Goal: Book appointment/travel/reservation

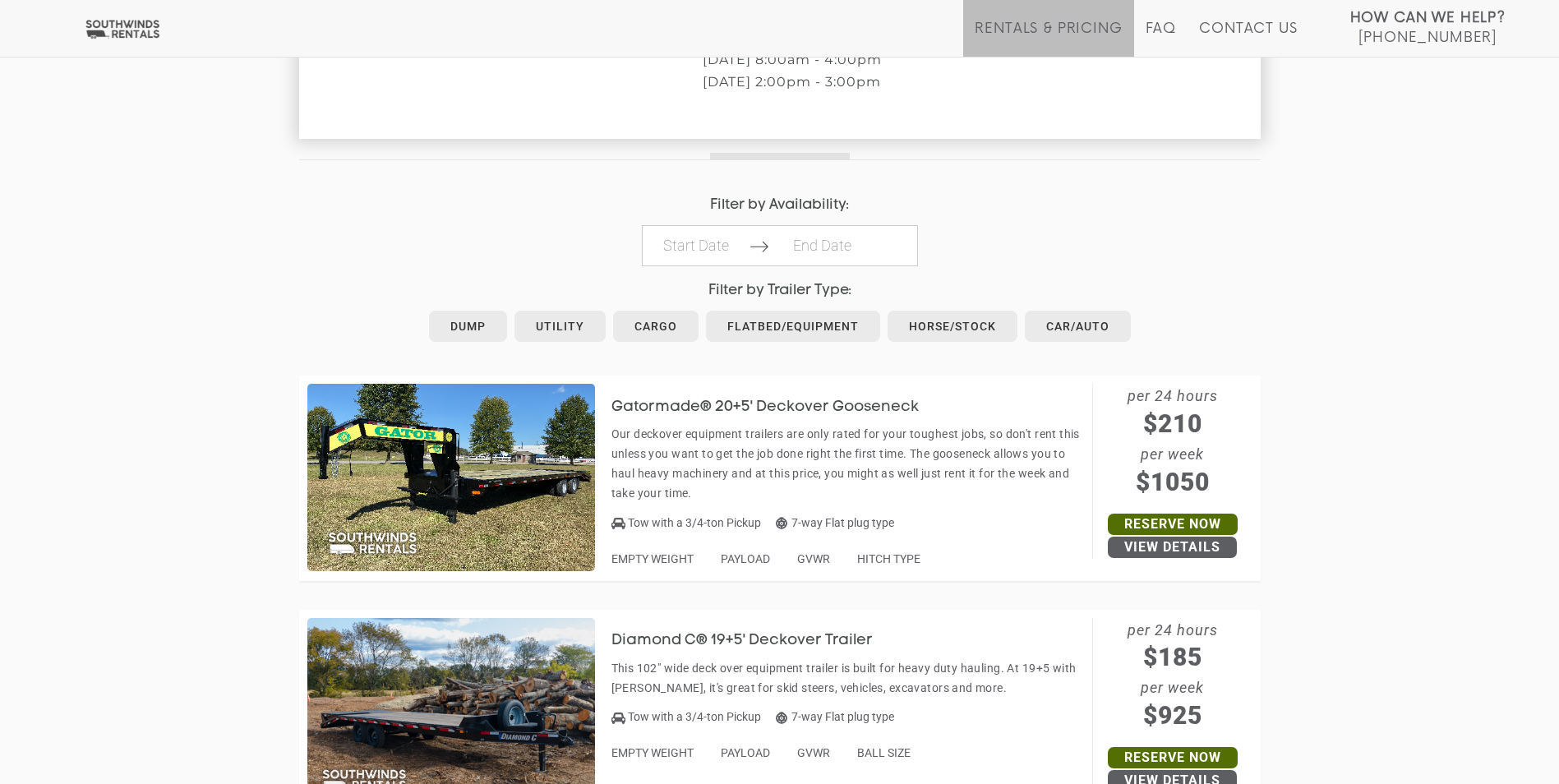
scroll to position [658, 0]
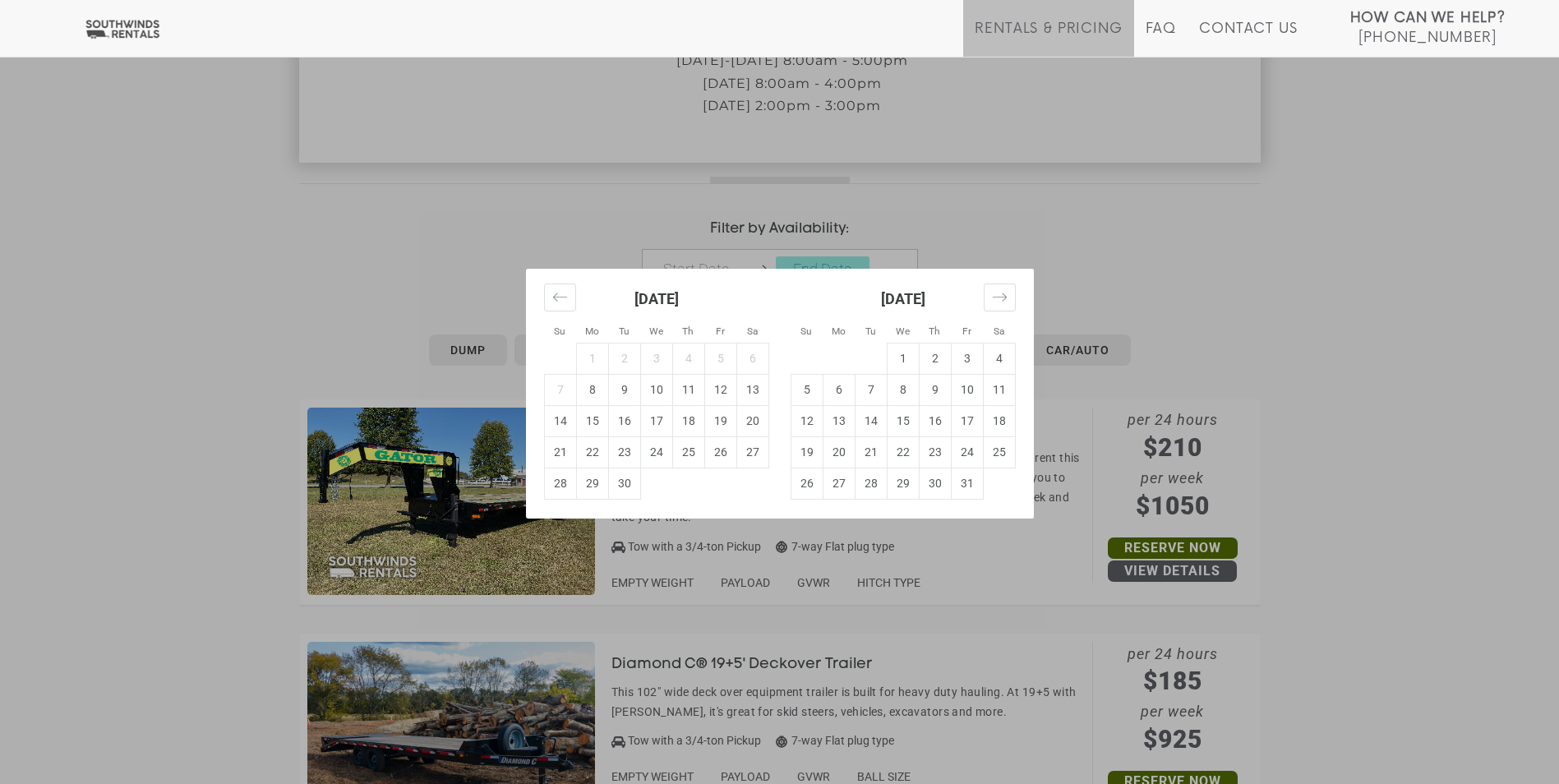
click at [550, 236] on div "Su Mo Tu We Th Fr Sa Su Mo Tu We Th Fr Sa August 2025 1 2 3 4 5 6 7 8 9 10 11 1…" at bounding box center [780, 392] width 1559 height 784
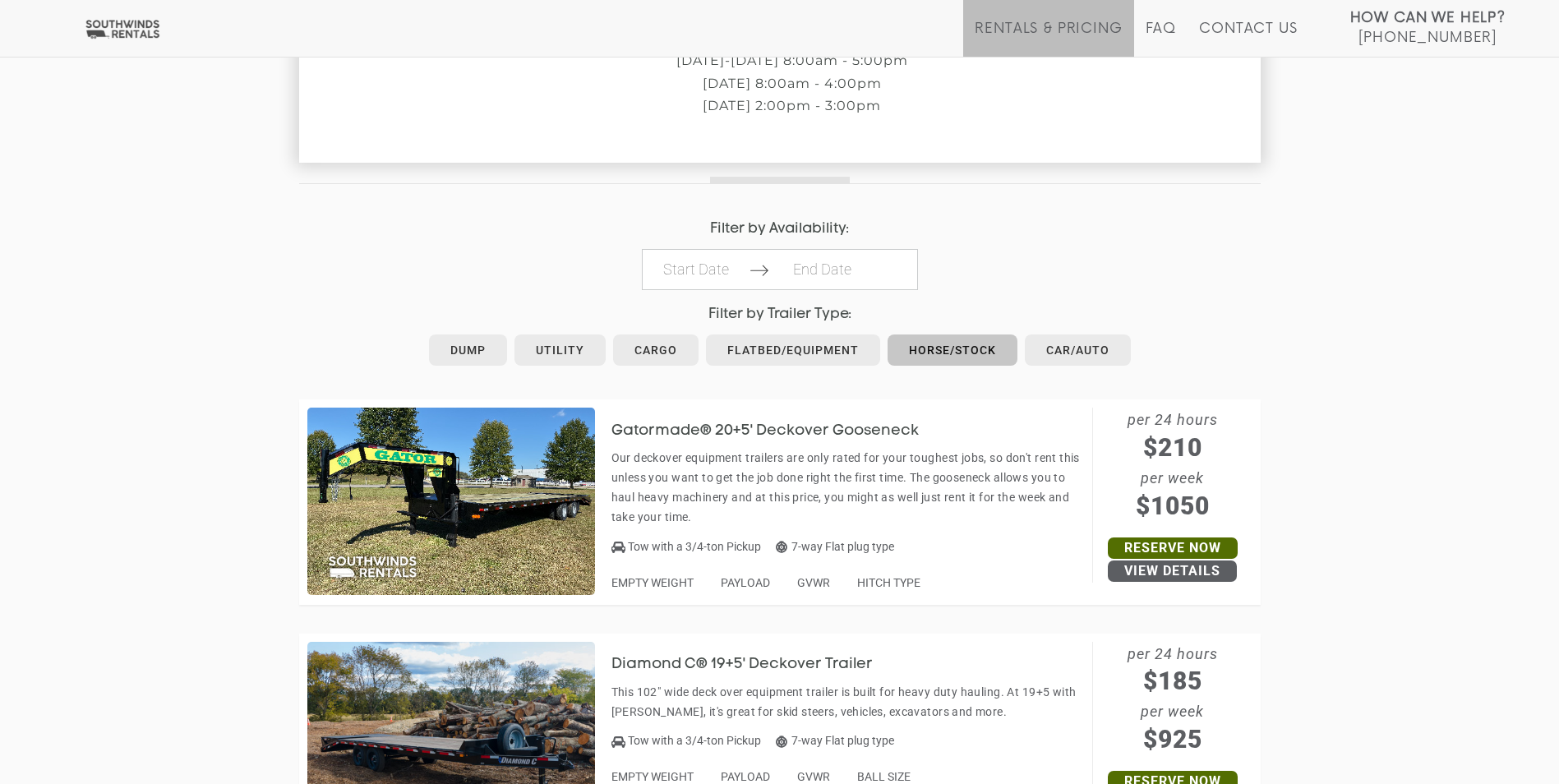
click at [967, 354] on link "Horse/Stock" at bounding box center [953, 349] width 130 height 31
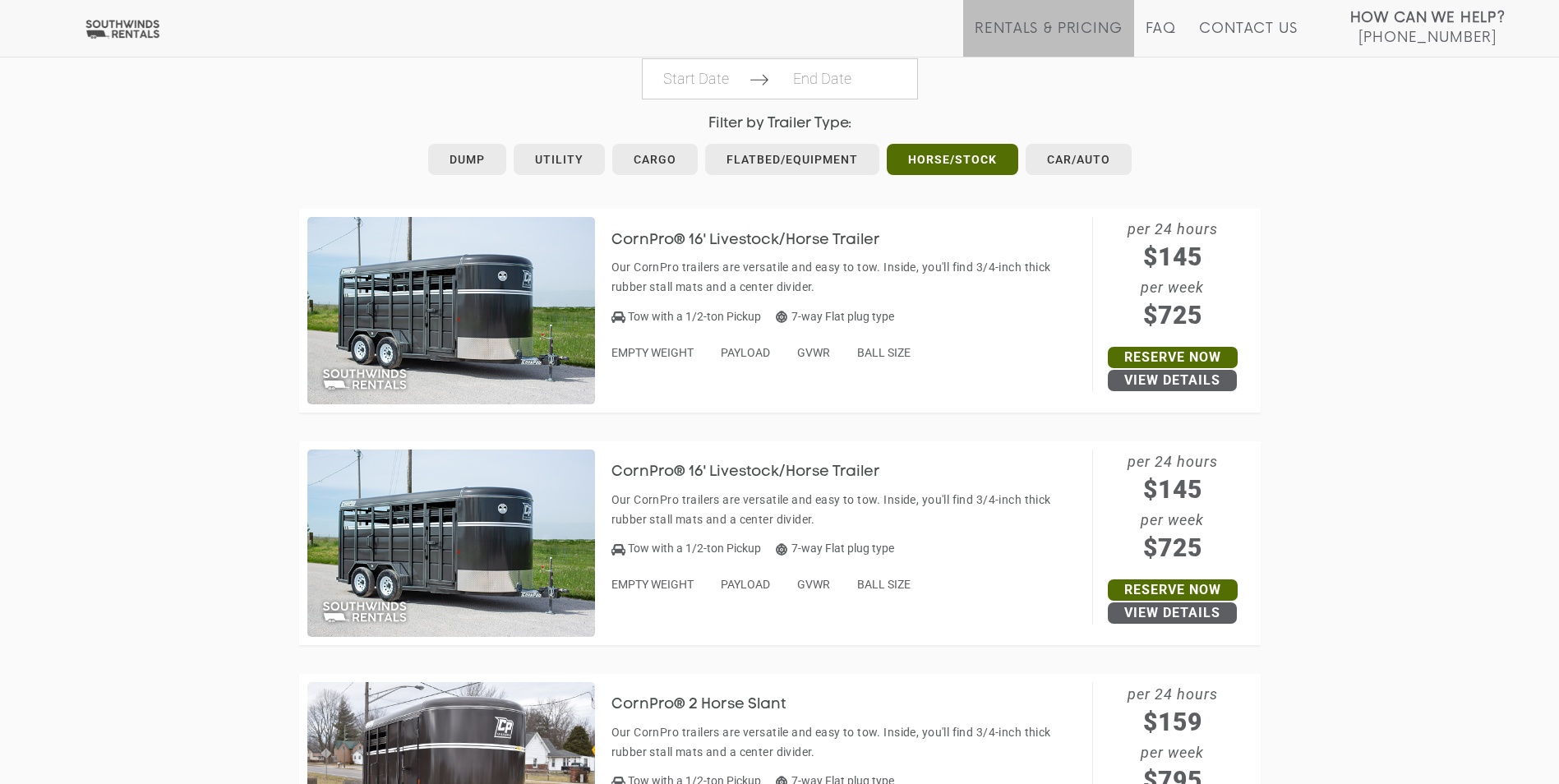
scroll to position [824, 0]
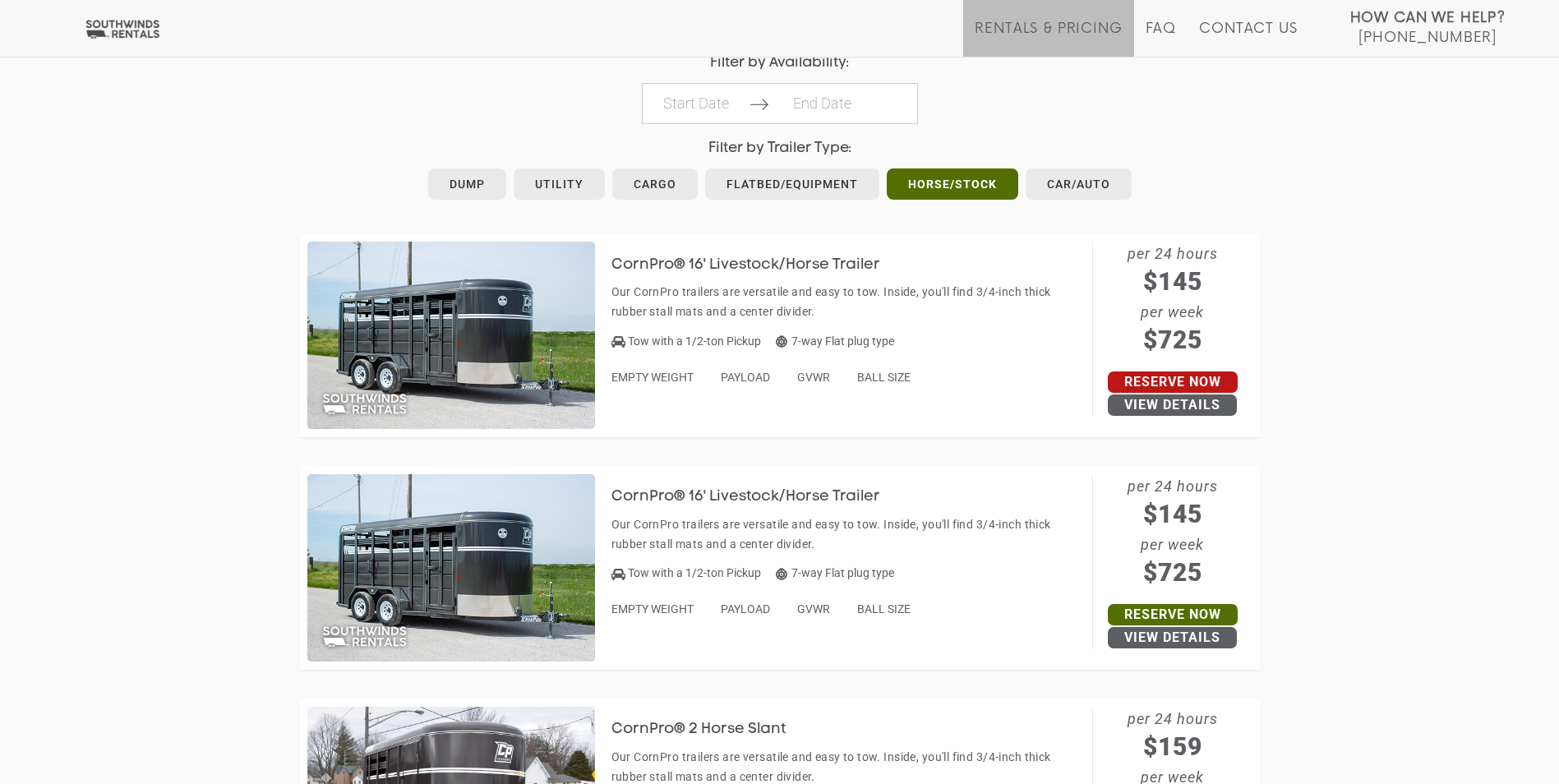
click at [1192, 378] on link "Reserve Now" at bounding box center [1173, 382] width 130 height 22
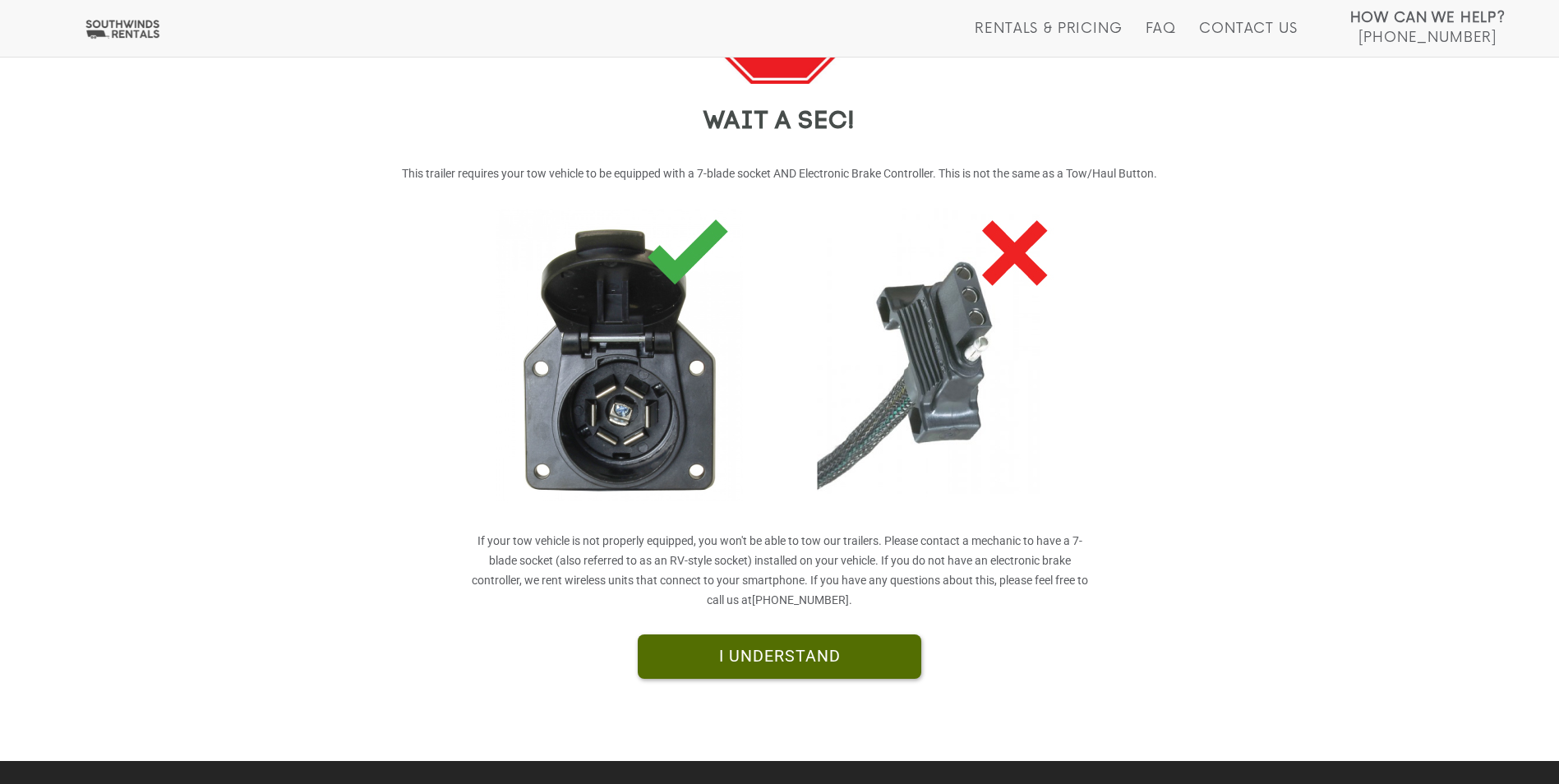
scroll to position [246, 0]
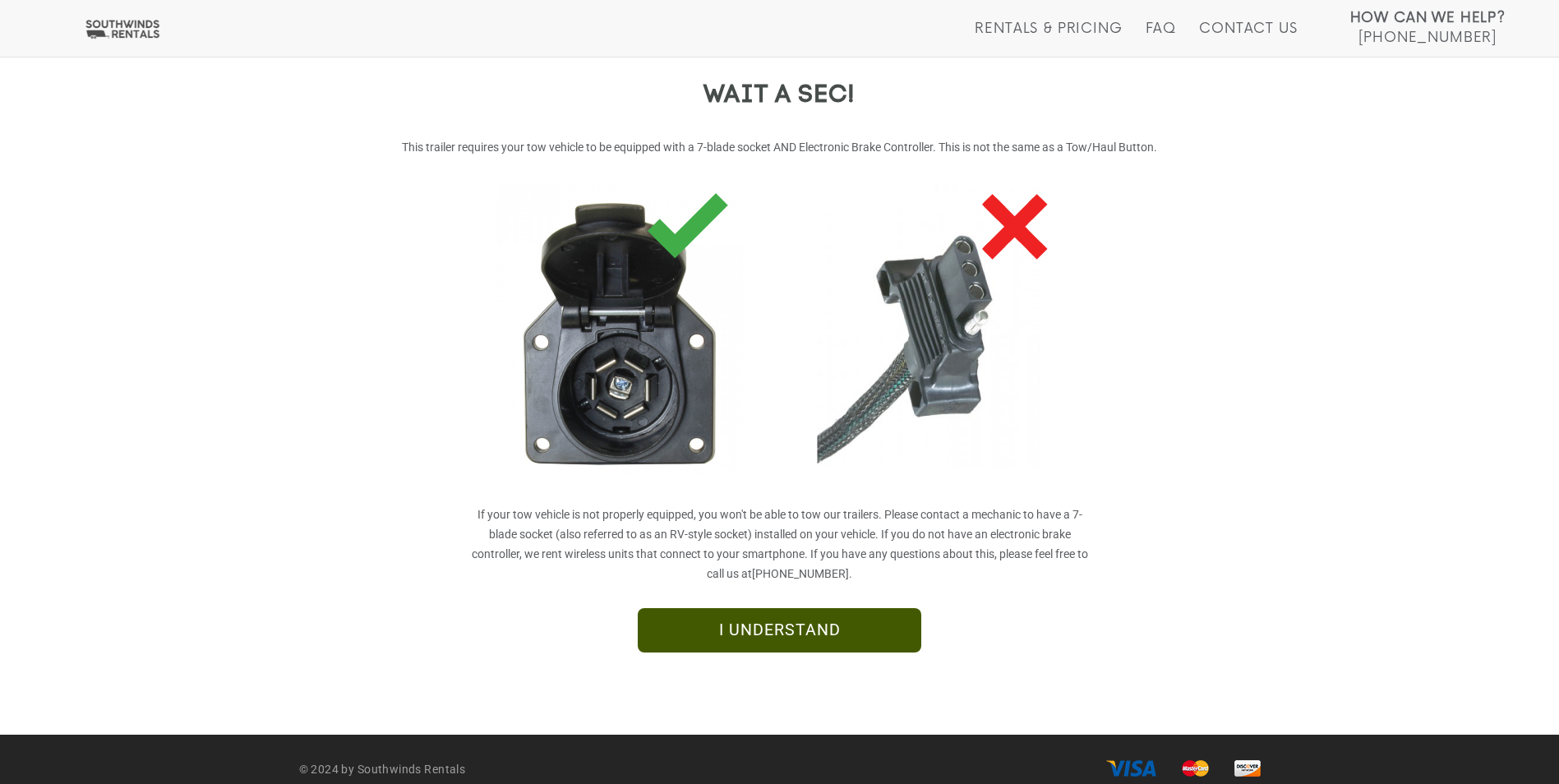
click at [768, 633] on link "I UNDERSTAND" at bounding box center [780, 629] width 283 height 44
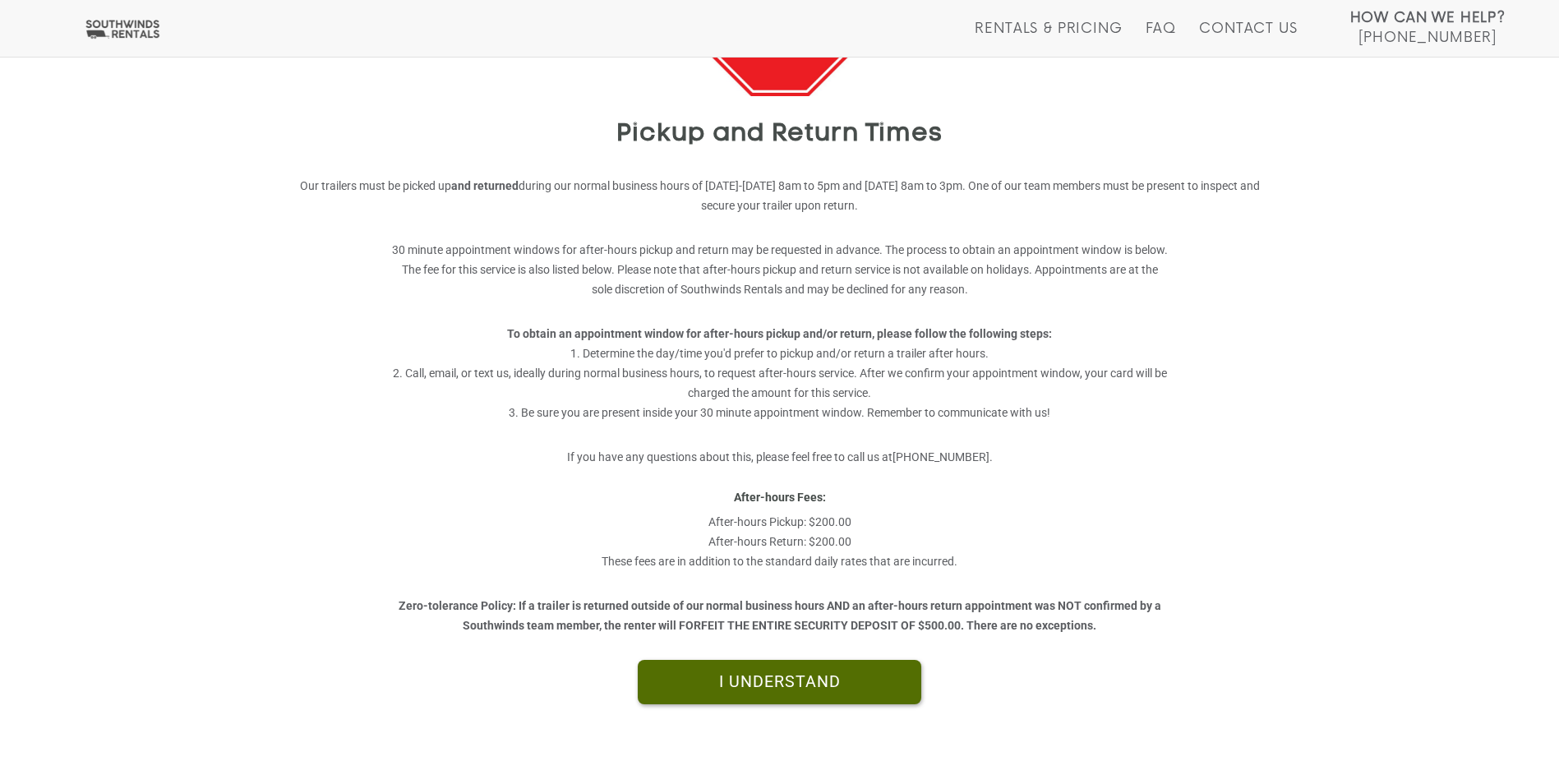
scroll to position [246, 0]
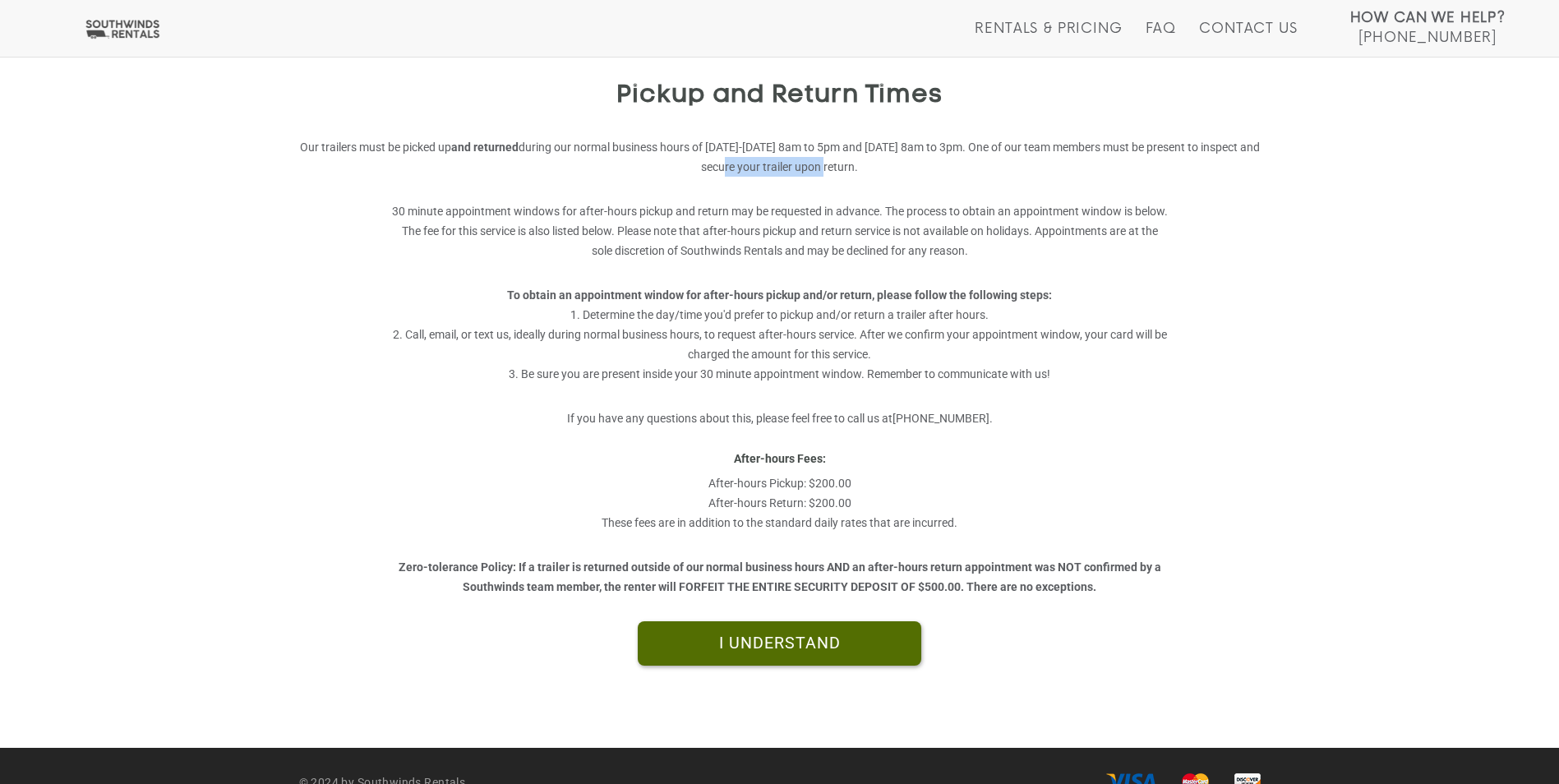
drag, startPoint x: 740, startPoint y: 167, endPoint x: 846, endPoint y: 182, distance: 107.1
click at [846, 182] on div "Pickup and Return Times Our trailers must be picked up and returned during our …" at bounding box center [780, 292] width 986 height 747
drag, startPoint x: 846, startPoint y: 182, endPoint x: 897, endPoint y: 215, distance: 60.7
click at [897, 215] on p "30 minute appointment windows for after-hours pickup and return may be requeste…" at bounding box center [780, 230] width 777 height 59
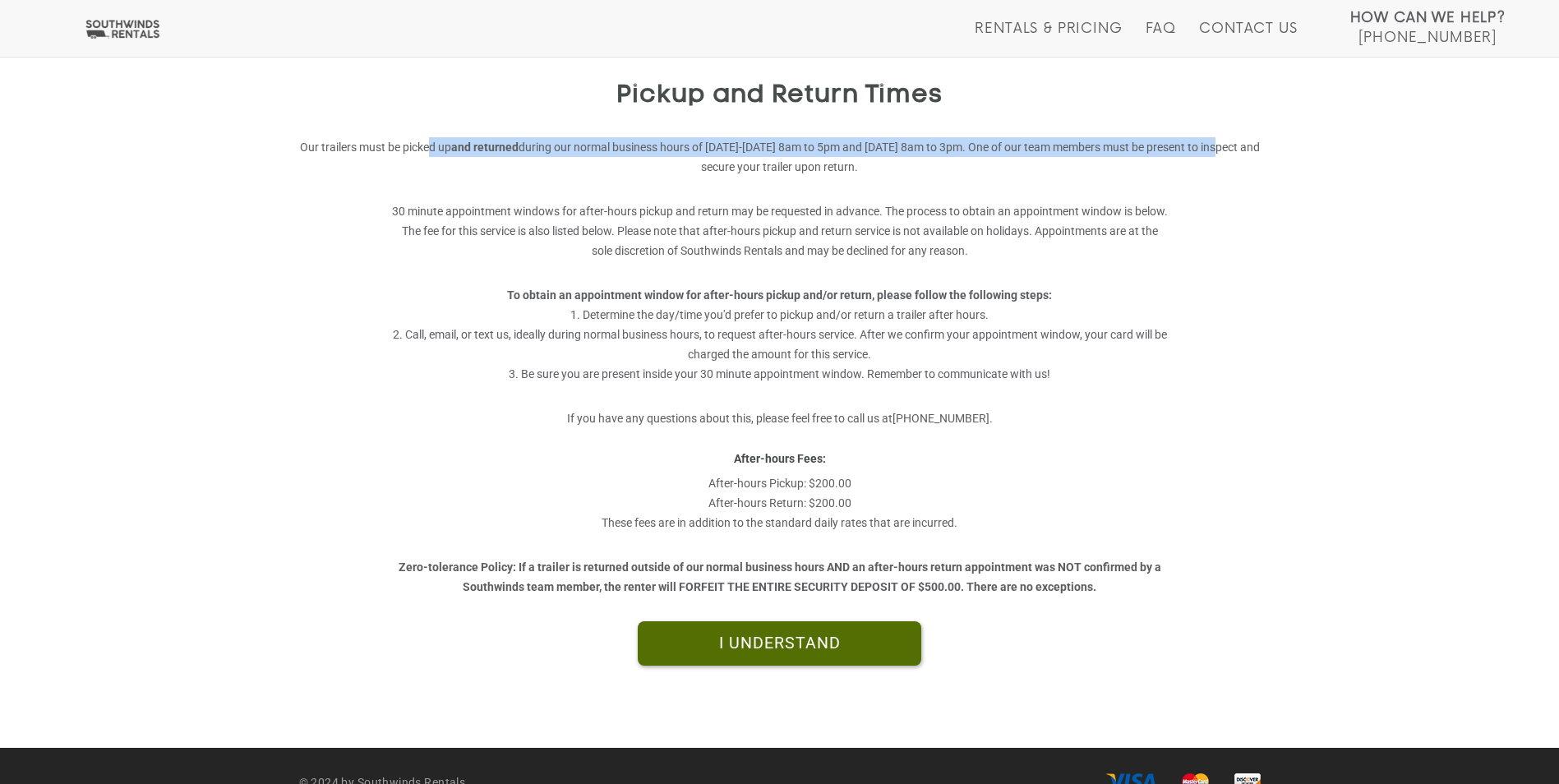
drag, startPoint x: 445, startPoint y: 147, endPoint x: 523, endPoint y: 169, distance: 81.0
click at [523, 169] on p "Our trailers must be picked up and returned during our normal business hours of…" at bounding box center [780, 157] width 962 height 40
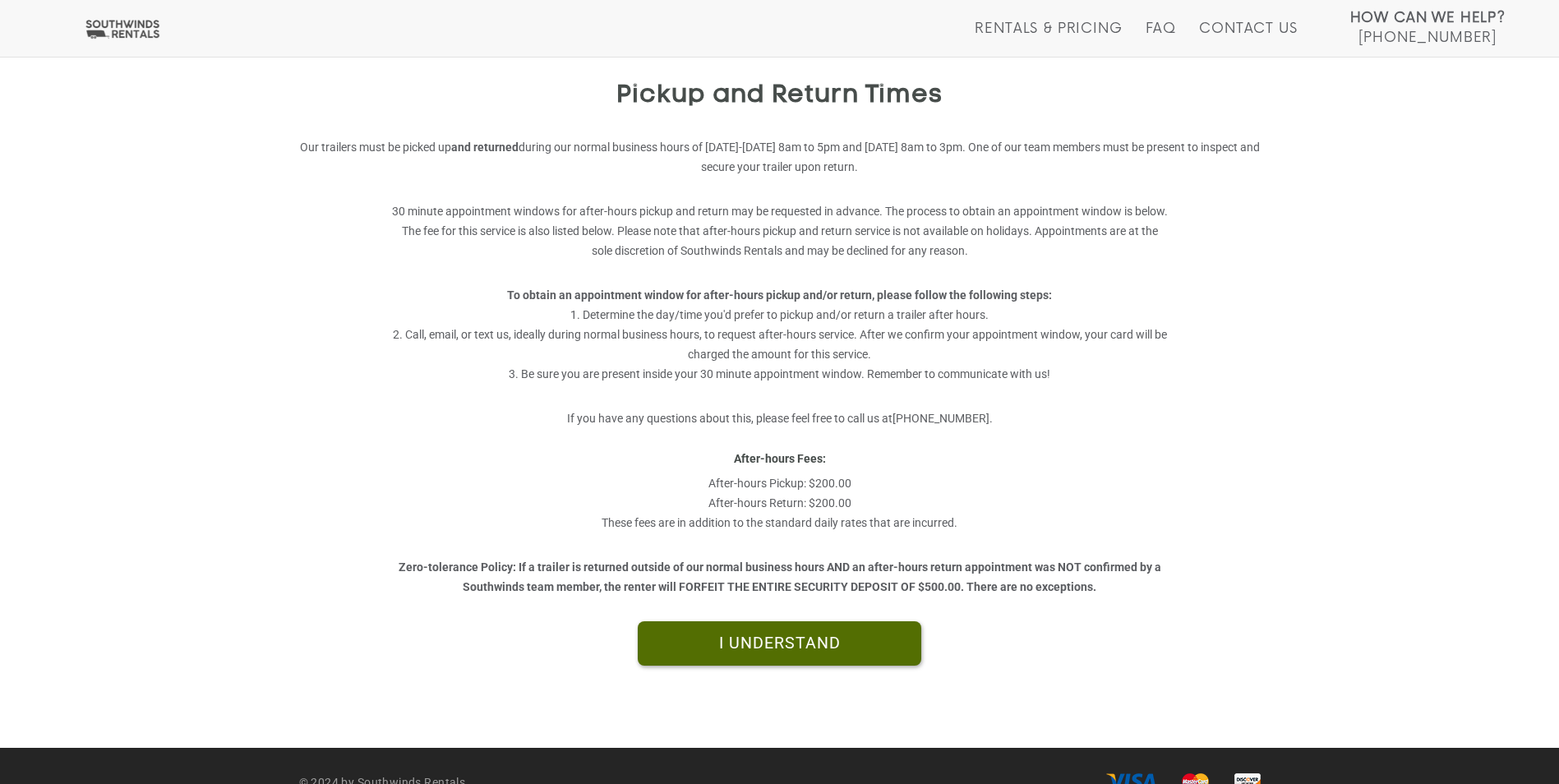
drag, startPoint x: 523, startPoint y: 169, endPoint x: 585, endPoint y: 273, distance: 121.1
click at [585, 273] on p "To obtain an appointment window for after-hours pickup and/or return, please fo…" at bounding box center [780, 326] width 777 height 115
drag, startPoint x: 611, startPoint y: 220, endPoint x: 767, endPoint y: 225, distance: 156.1
click at [767, 225] on p "30 minute appointment windows for after-hours pickup and return may be requeste…" at bounding box center [780, 230] width 777 height 59
drag, startPoint x: 767, startPoint y: 225, endPoint x: 780, endPoint y: 325, distance: 100.8
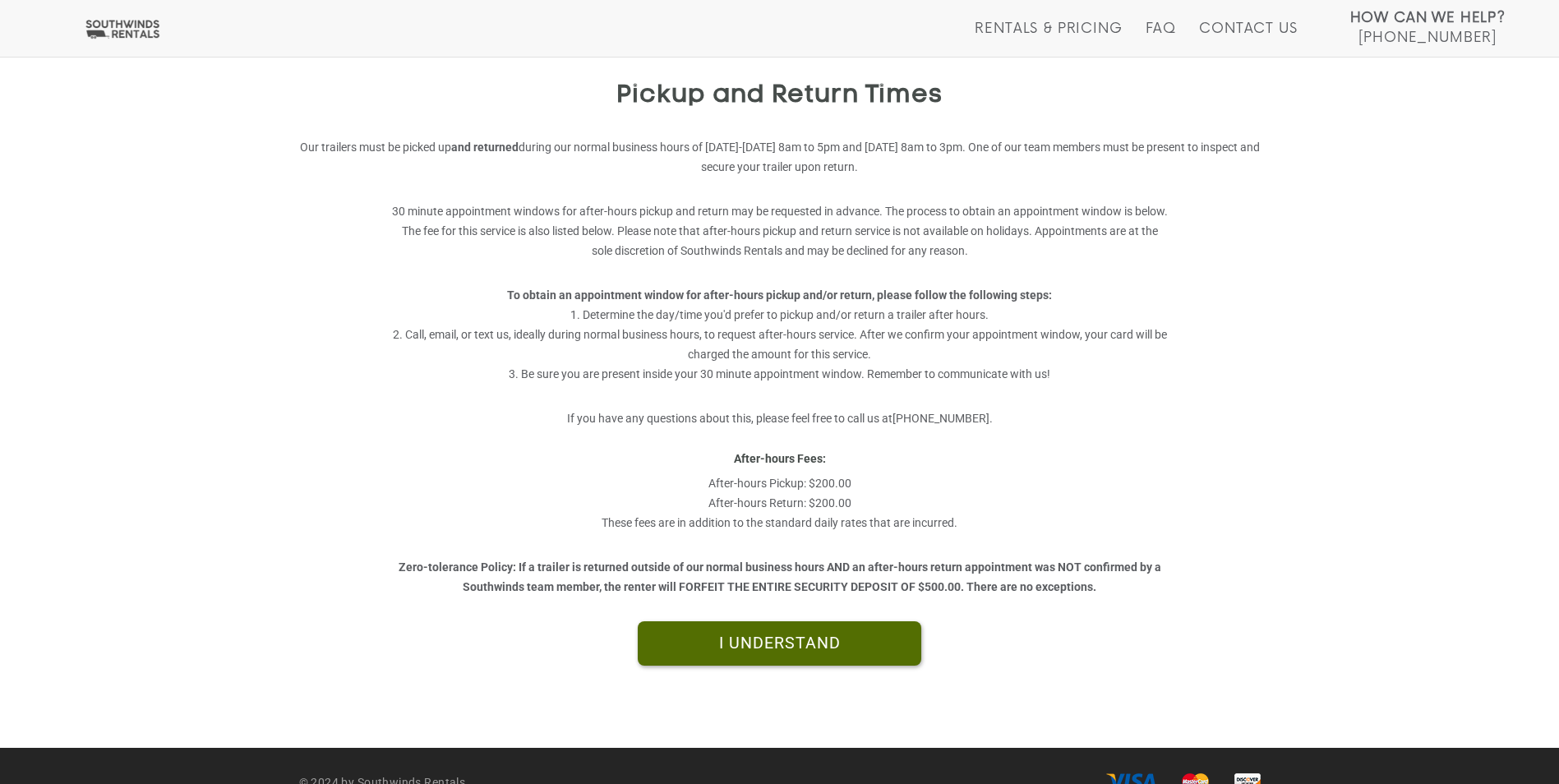
click at [780, 325] on p "To obtain an appointment window for after-hours pickup and/or return, please fo…" at bounding box center [780, 326] width 777 height 115
click at [782, 634] on link "I UNDERSTAND" at bounding box center [780, 642] width 283 height 44
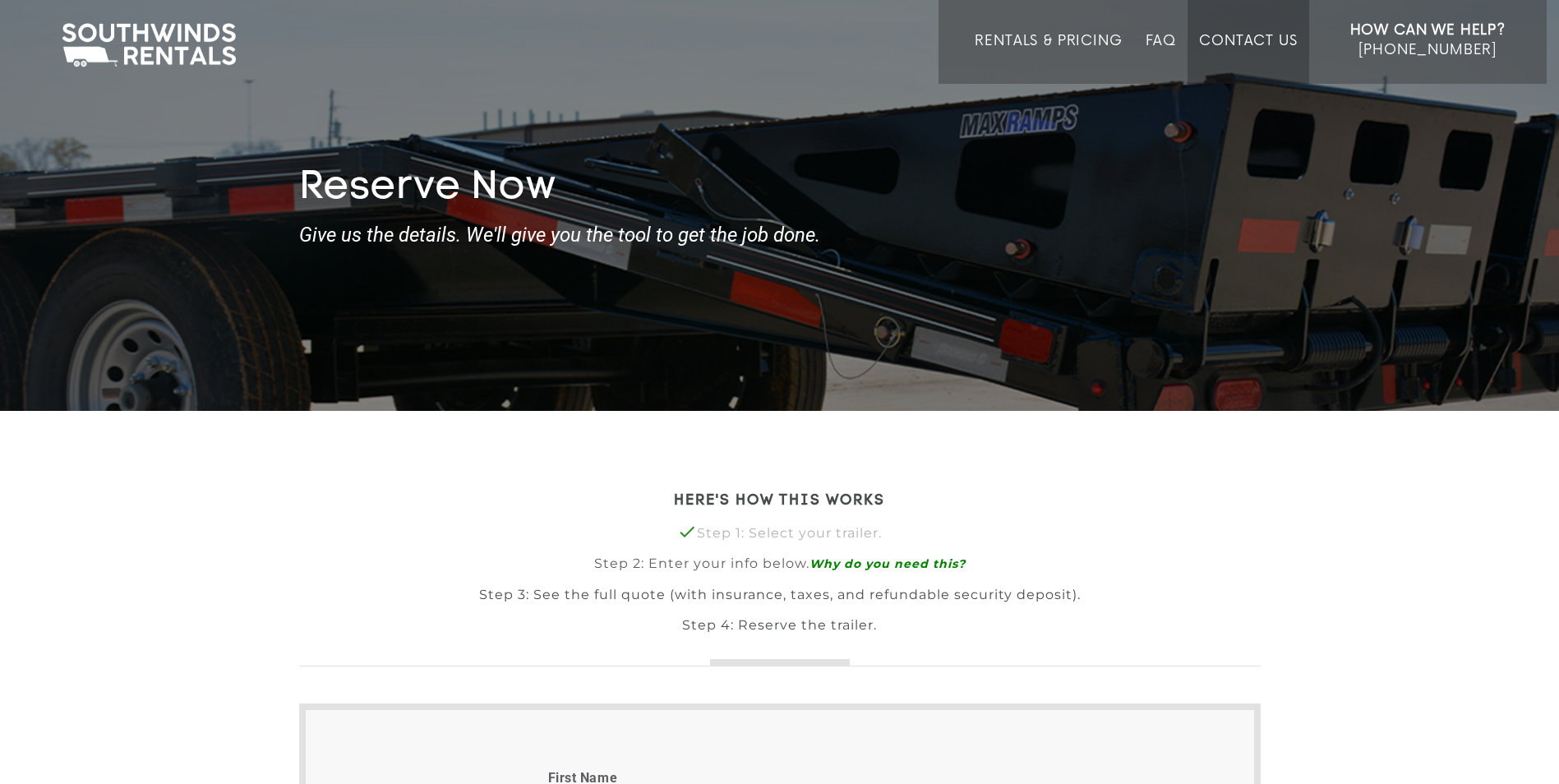
click at [1193, 45] on li "Contact Us" at bounding box center [1248, 42] width 121 height 84
click at [1163, 51] on link "FAQ" at bounding box center [1161, 58] width 31 height 51
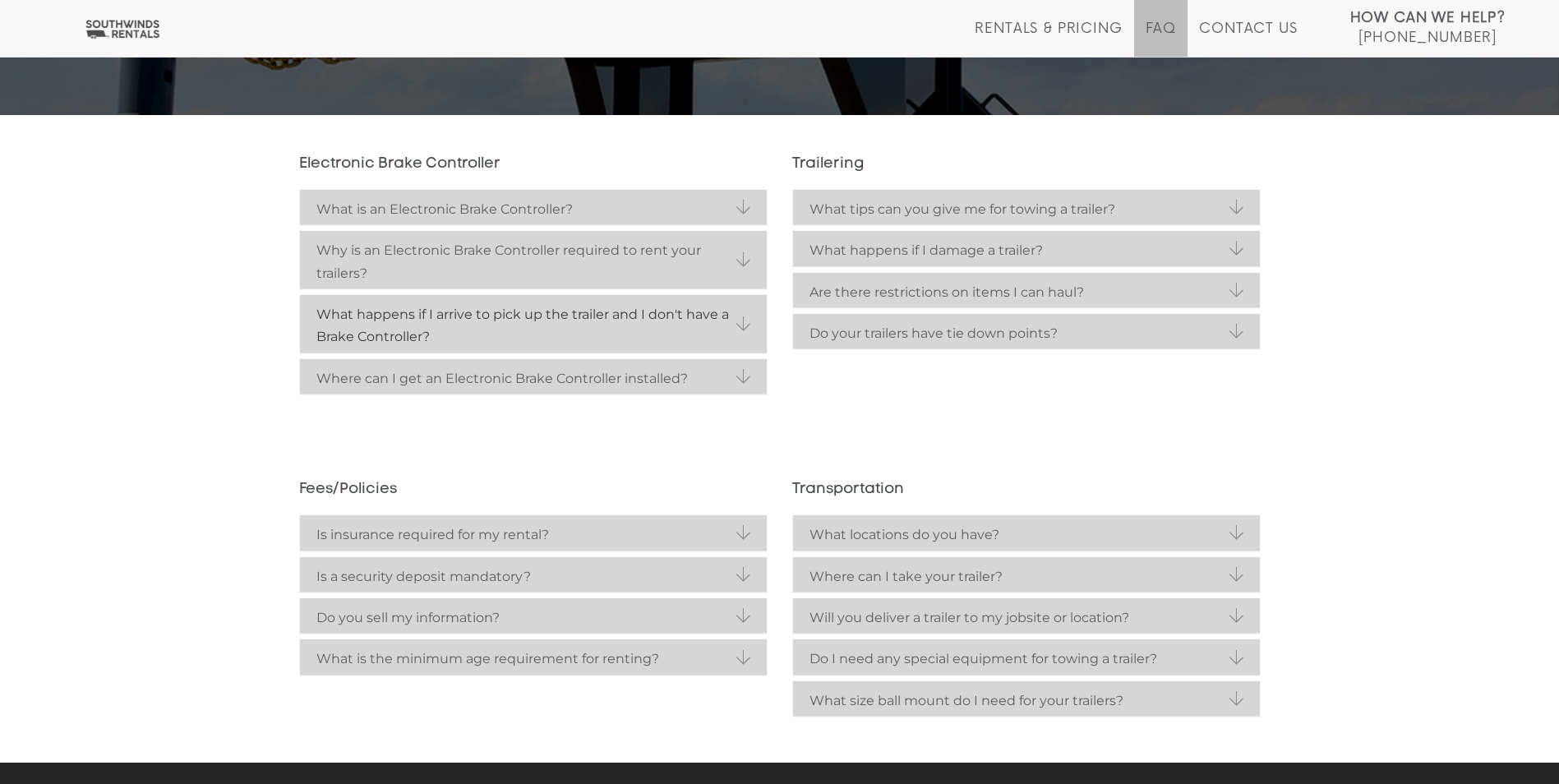
scroll to position [344, 0]
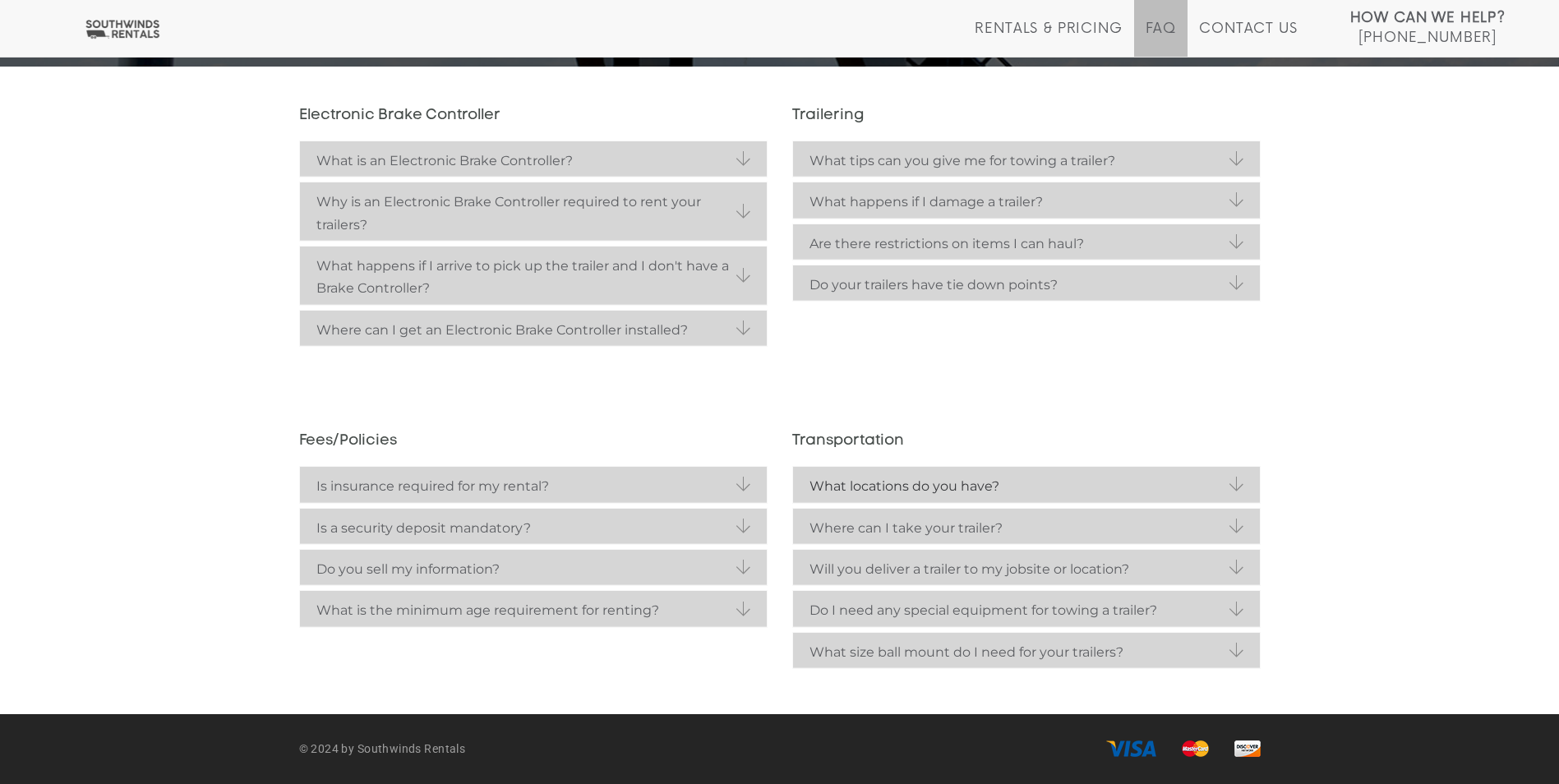
click at [919, 489] on strong "What locations do you have?" at bounding box center [1027, 486] width 434 height 23
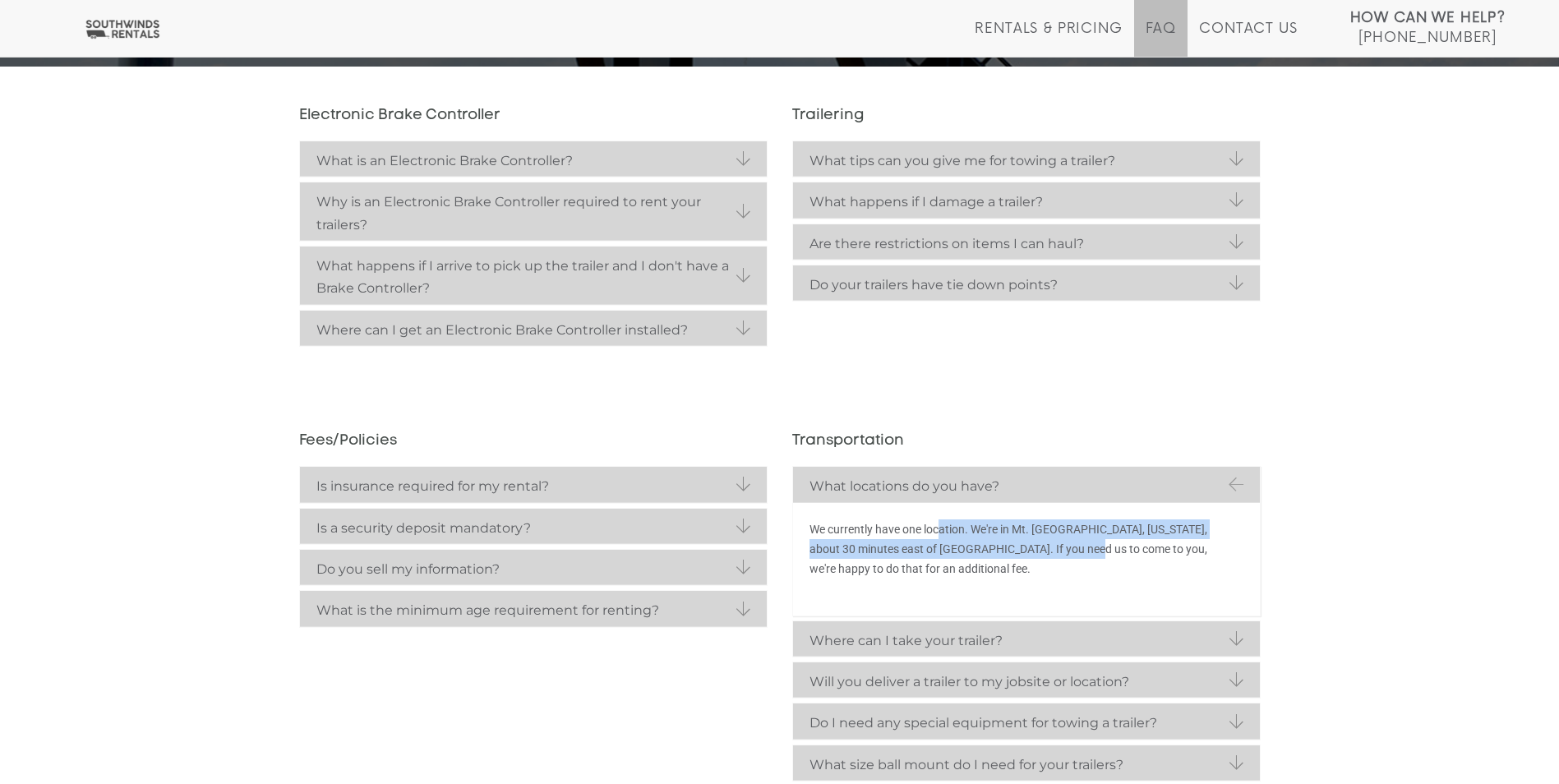
drag, startPoint x: 938, startPoint y: 522, endPoint x: 1097, endPoint y: 543, distance: 160.4
click at [1097, 543] on p "We currently have one location. We're in Mt. Juliet, Tennessee, about 30 minute…" at bounding box center [1010, 548] width 401 height 59
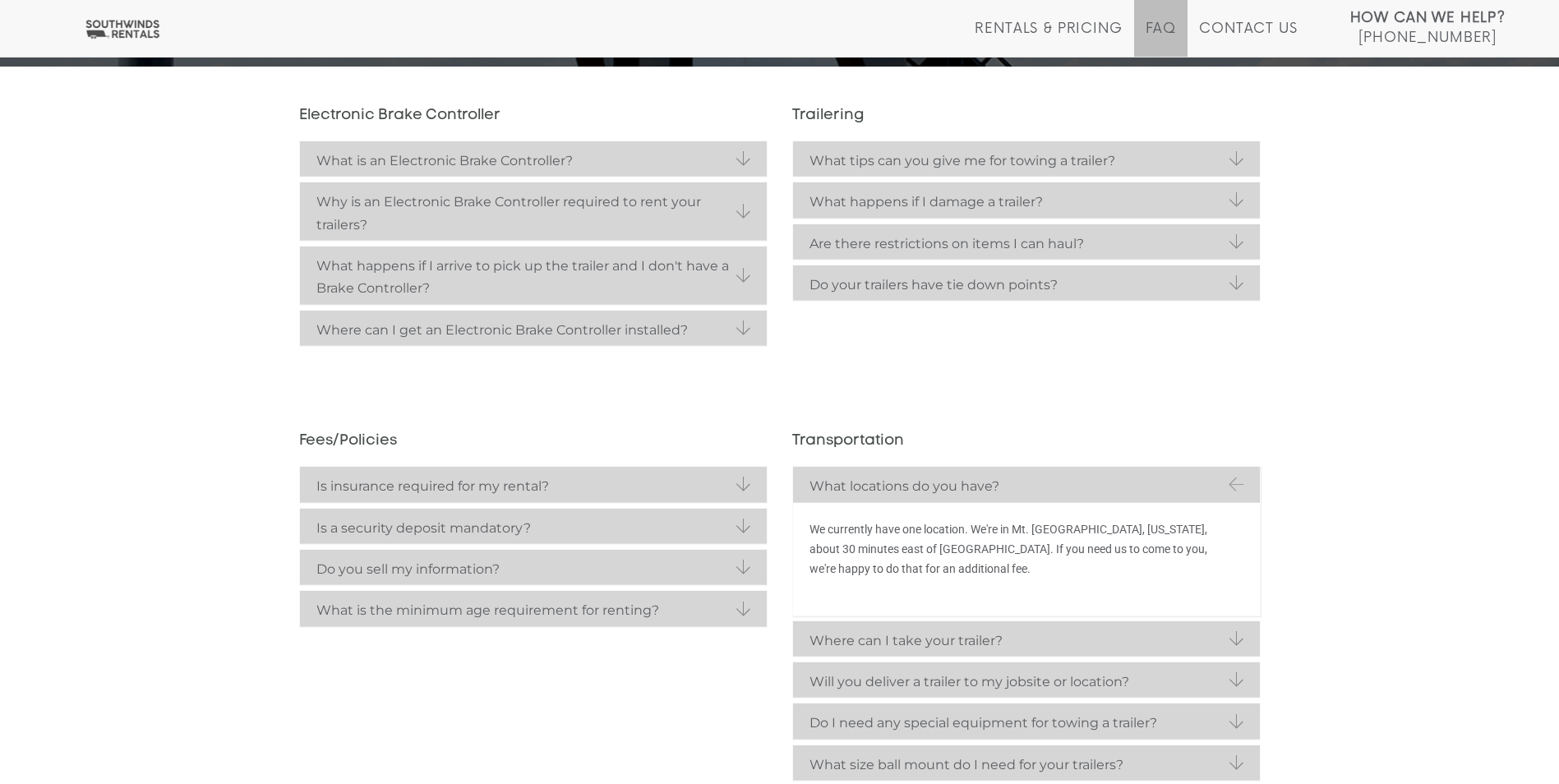
drag, startPoint x: 1097, startPoint y: 543, endPoint x: 1105, endPoint y: 574, distance: 32.0
click at [1105, 574] on p "We currently have one location. We're in Mt. Juliet, Tennessee, about 30 minute…" at bounding box center [1010, 548] width 401 height 59
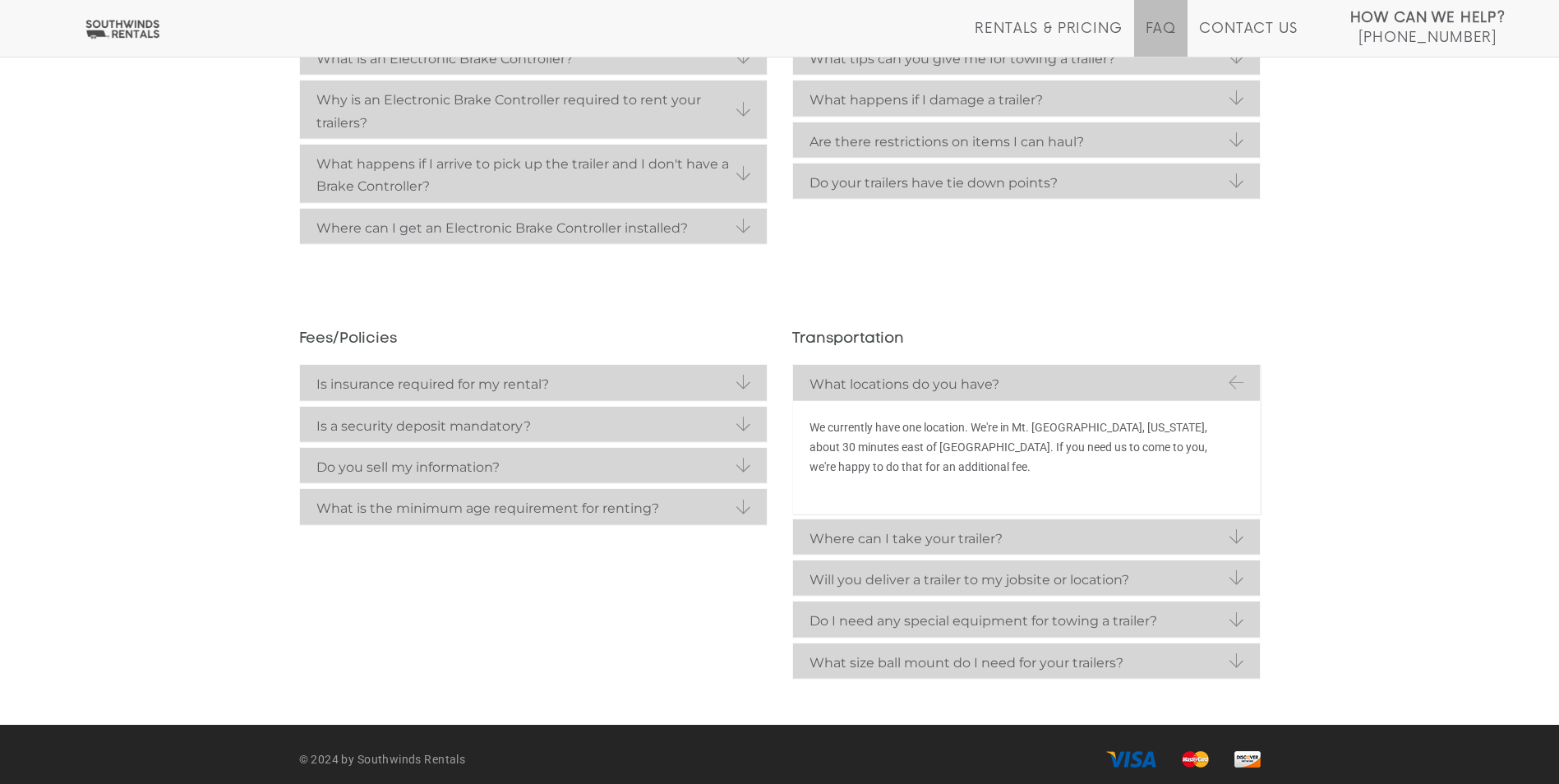
scroll to position [457, 0]
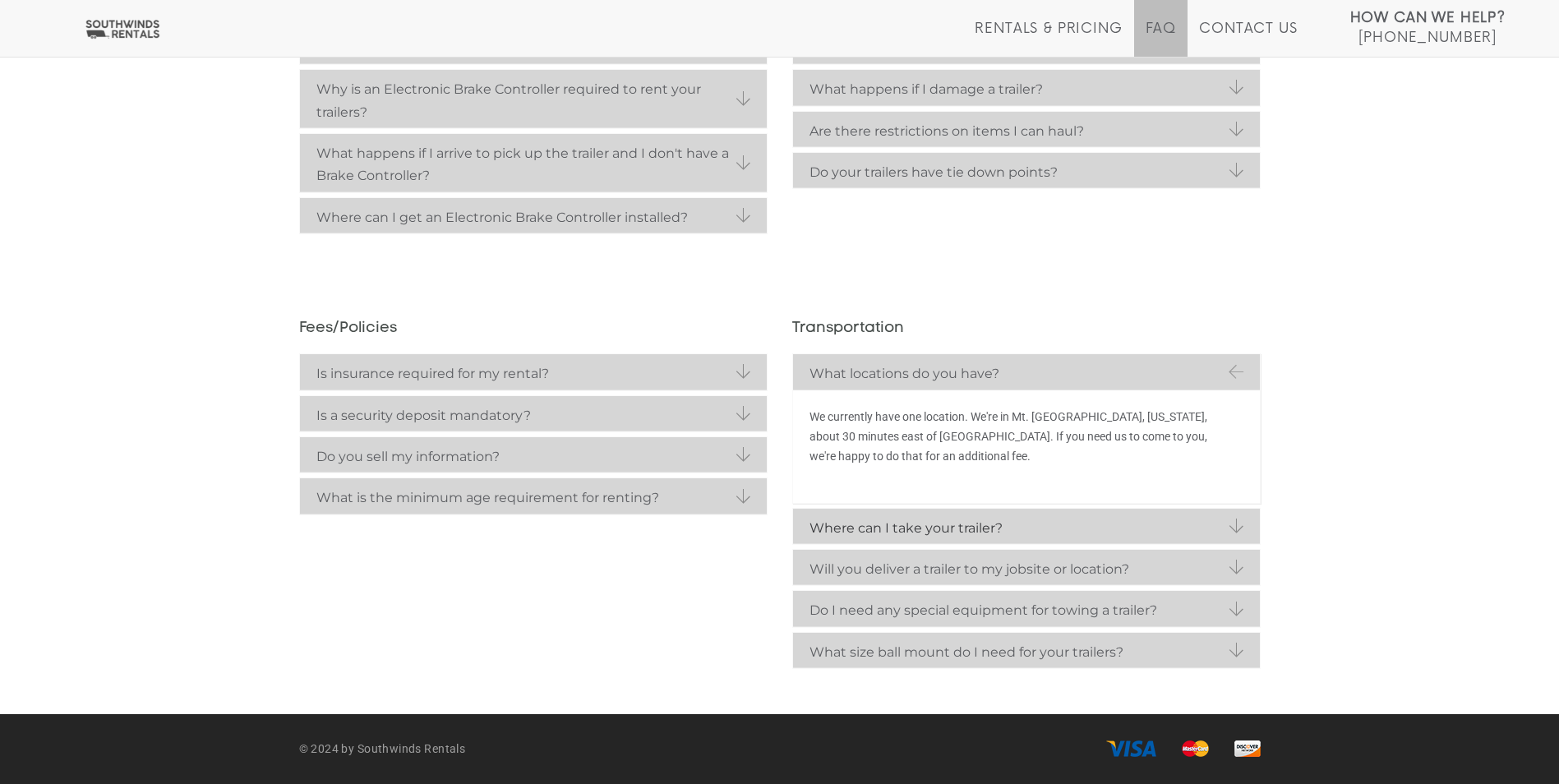
click at [888, 531] on strong "Where can I take your trailer?" at bounding box center [1027, 528] width 434 height 23
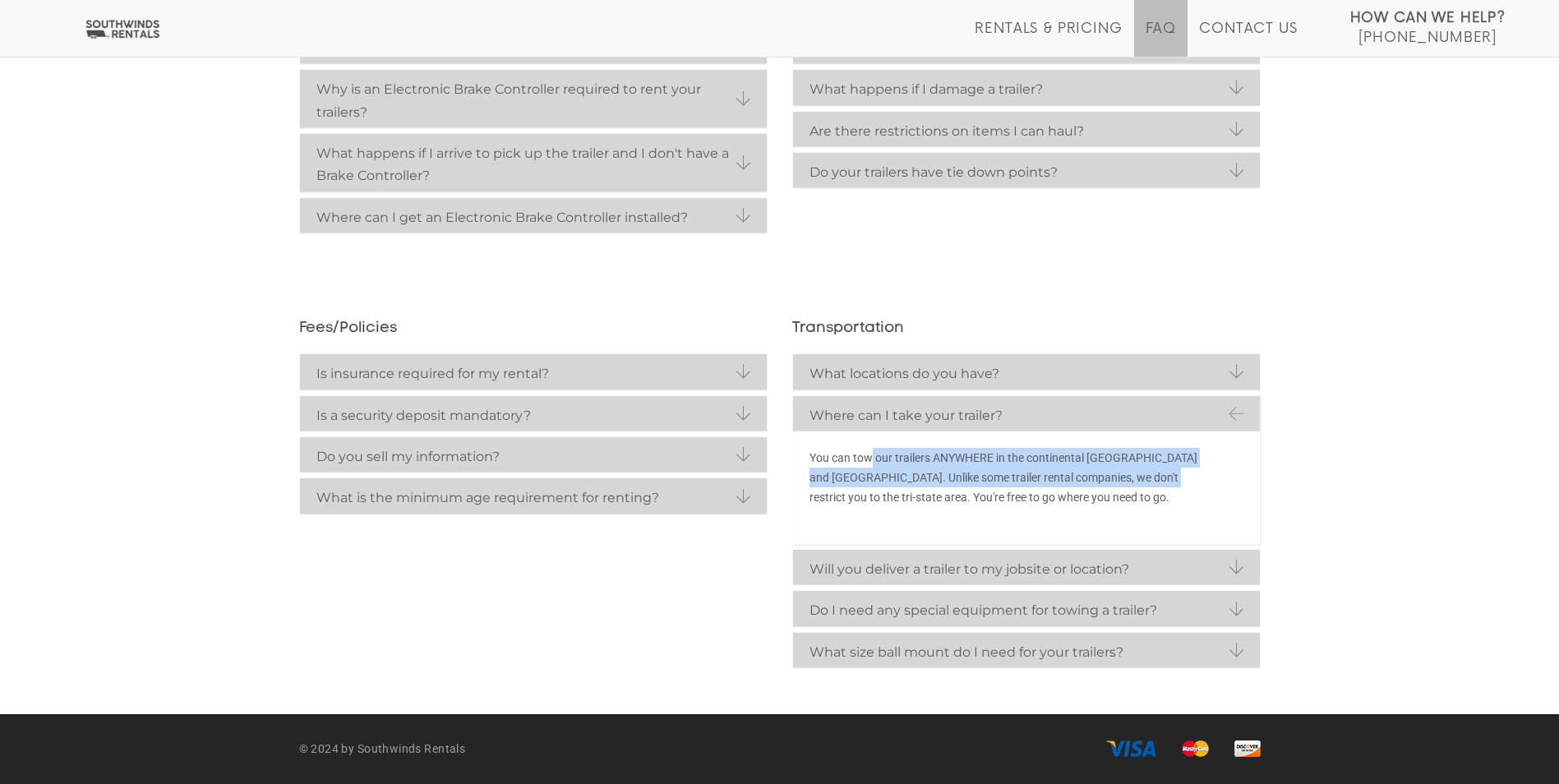
drag, startPoint x: 869, startPoint y: 450, endPoint x: 1158, endPoint y: 477, distance: 290.3
click at [1158, 477] on p "You can tow our trailers ANYWHERE in the continental United States and Canada. …" at bounding box center [1010, 477] width 401 height 59
drag, startPoint x: 1158, startPoint y: 477, endPoint x: 1174, endPoint y: 537, distance: 62.1
click at [1174, 537] on div "You can tow our trailers ANYWHERE in the continental United States and Canada. …" at bounding box center [1026, 487] width 467 height 112
click at [1009, 561] on strong "Will you deliver a trailer to my jobsite or location?" at bounding box center [1027, 569] width 434 height 23
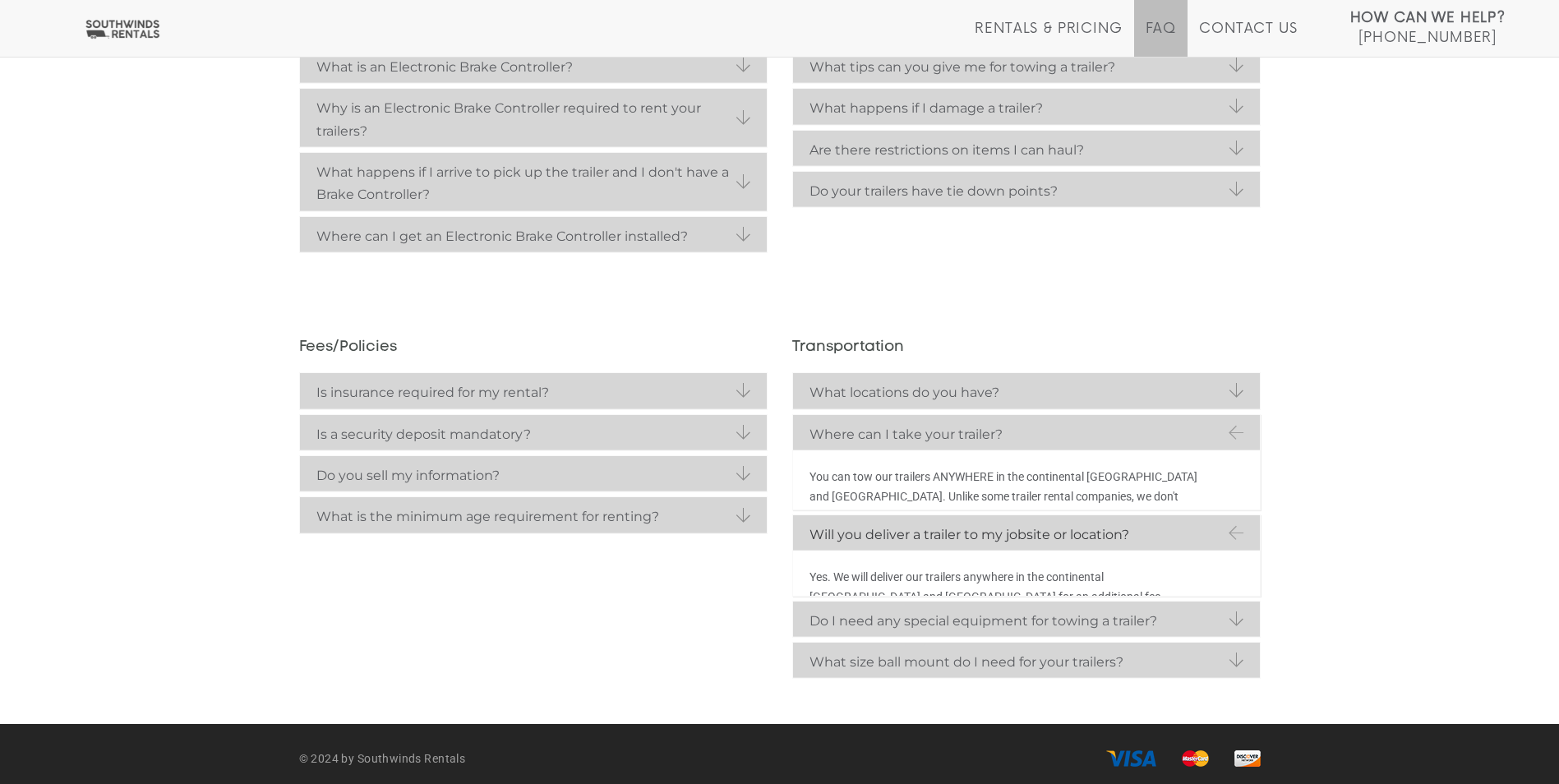
scroll to position [437, 0]
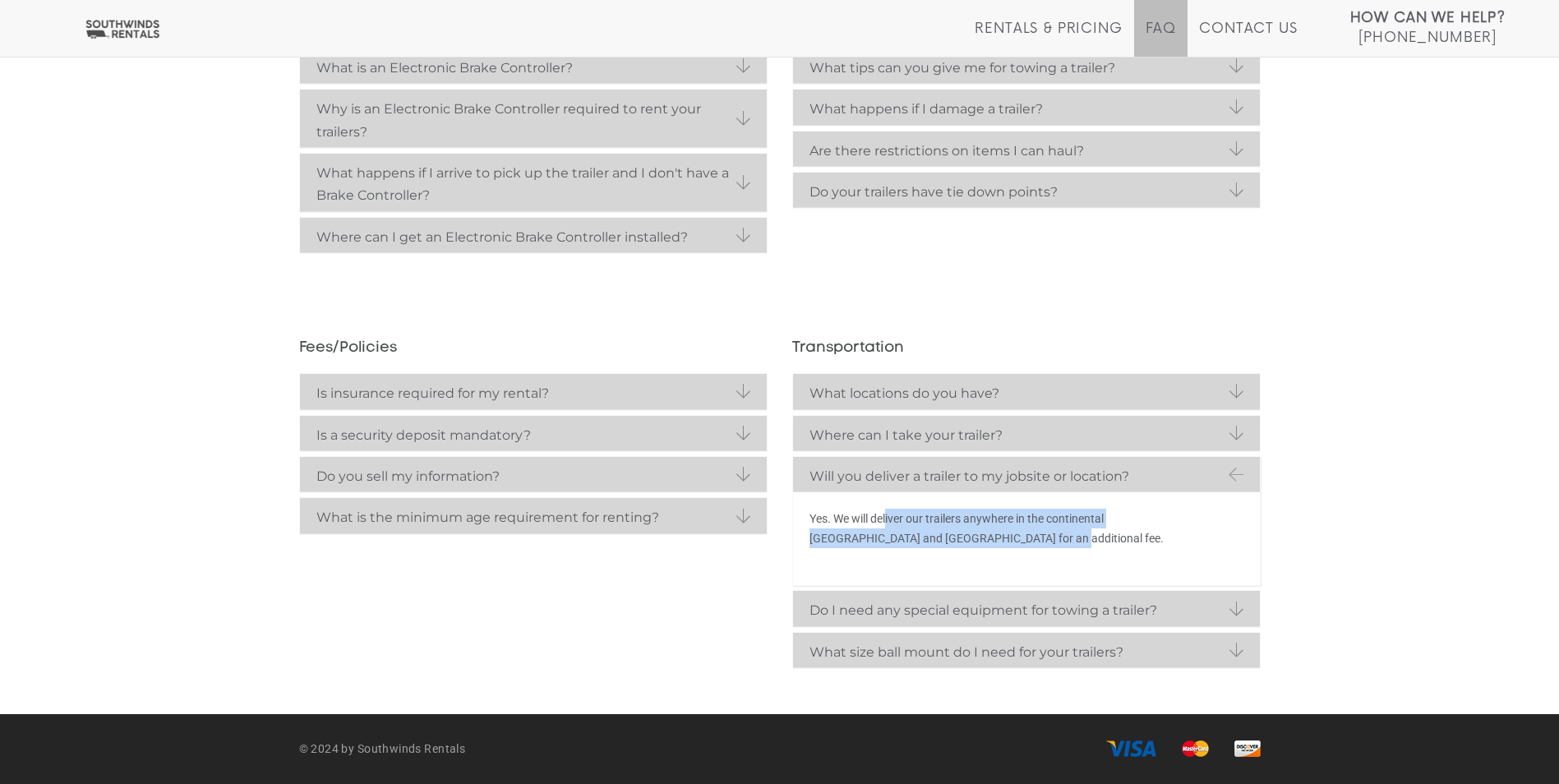
drag, startPoint x: 888, startPoint y: 520, endPoint x: 1026, endPoint y: 533, distance: 138.6
click at [1026, 533] on p "Yes. We will deliver our trailers anywhere in the continental United States and…" at bounding box center [1010, 528] width 401 height 40
drag, startPoint x: 1026, startPoint y: 533, endPoint x: 1121, endPoint y: 528, distance: 95.1
click at [1121, 528] on p "Yes. We will deliver our trailers anywhere in the continental United States and…" at bounding box center [1010, 528] width 401 height 40
click at [936, 542] on p "Yes. We will deliver our trailers anywhere in the continental United States and…" at bounding box center [1010, 528] width 401 height 40
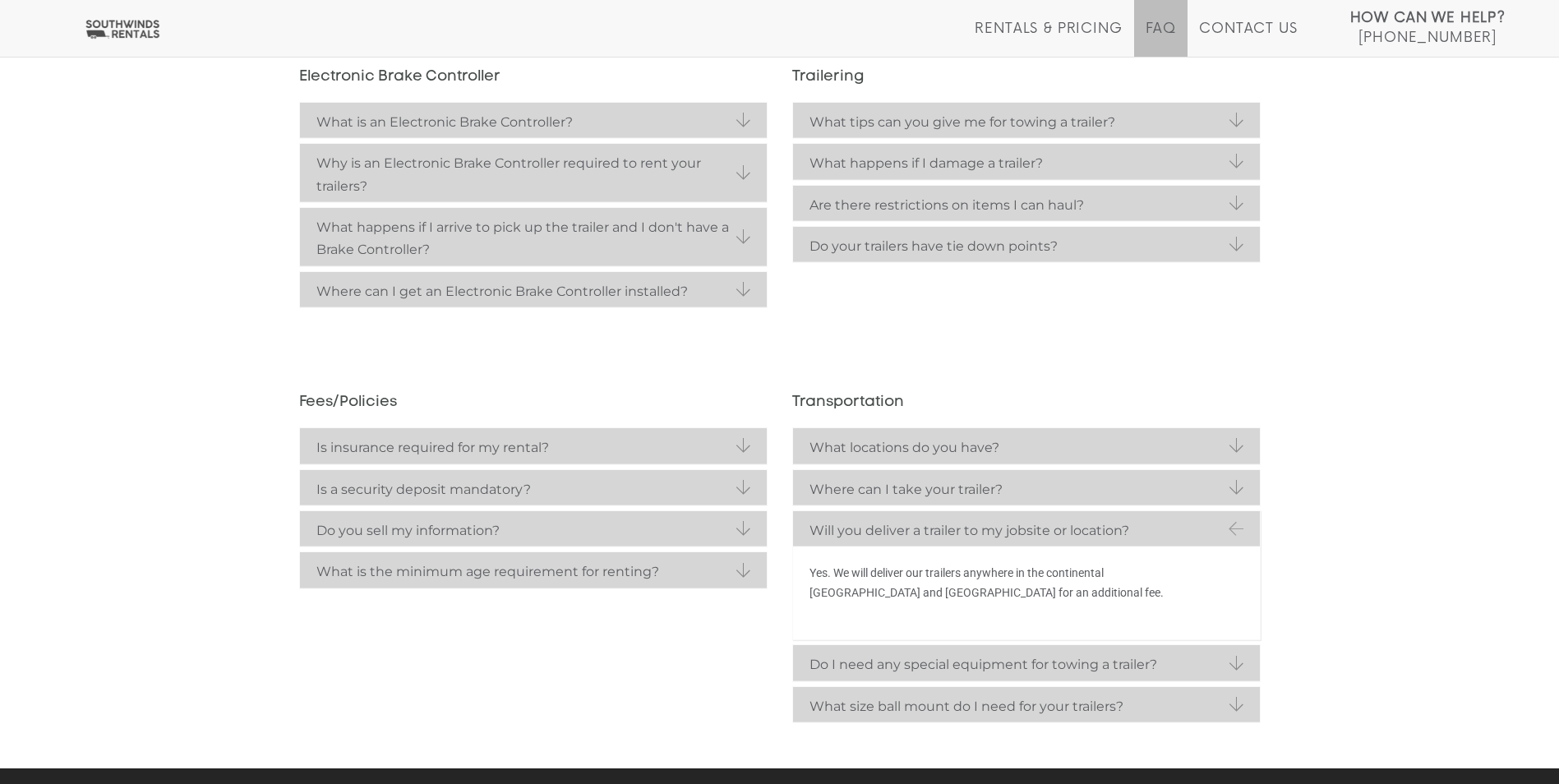
scroll to position [355, 0]
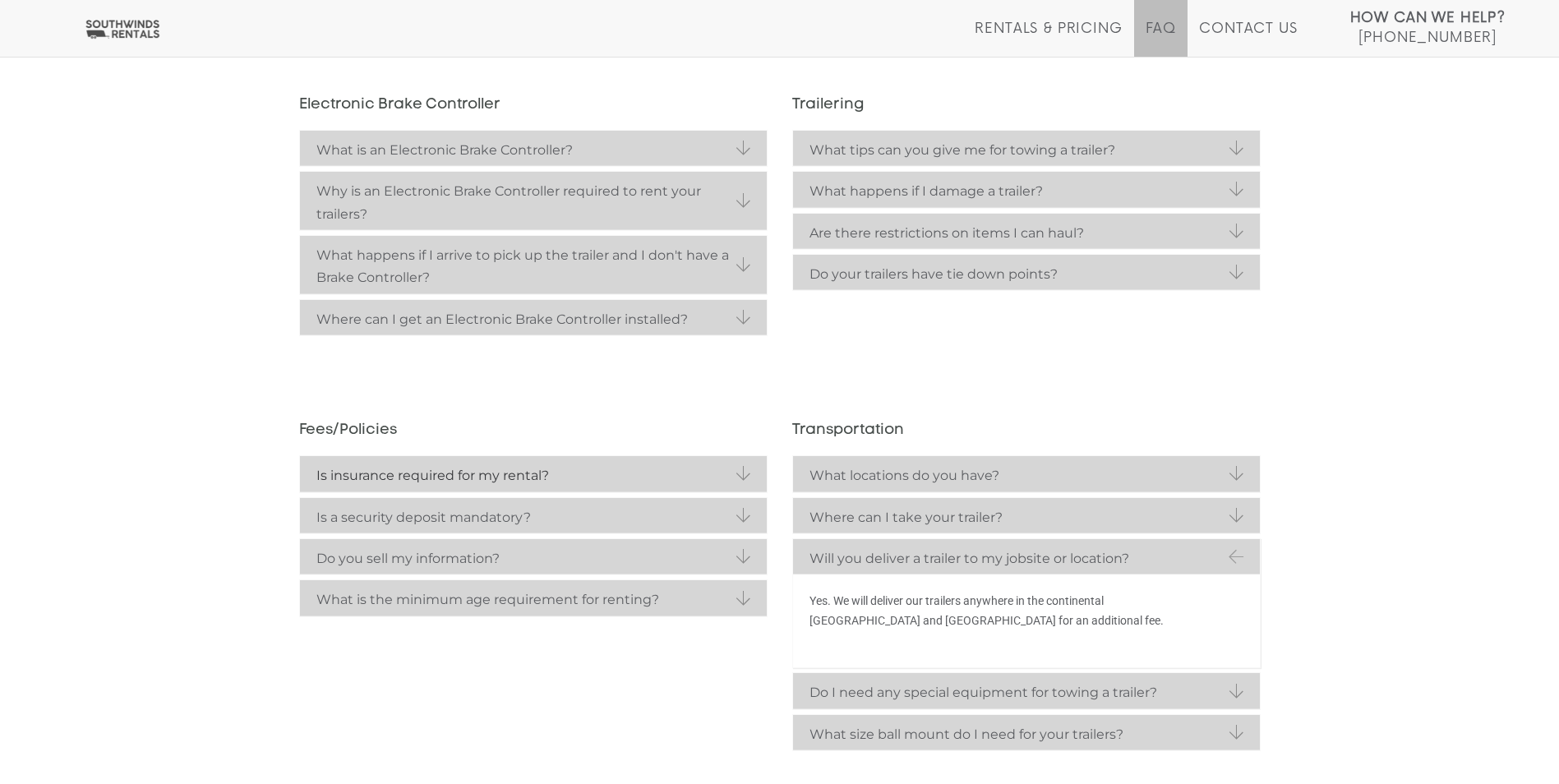
click at [495, 477] on strong "Is insurance required for my rental?" at bounding box center [533, 475] width 434 height 23
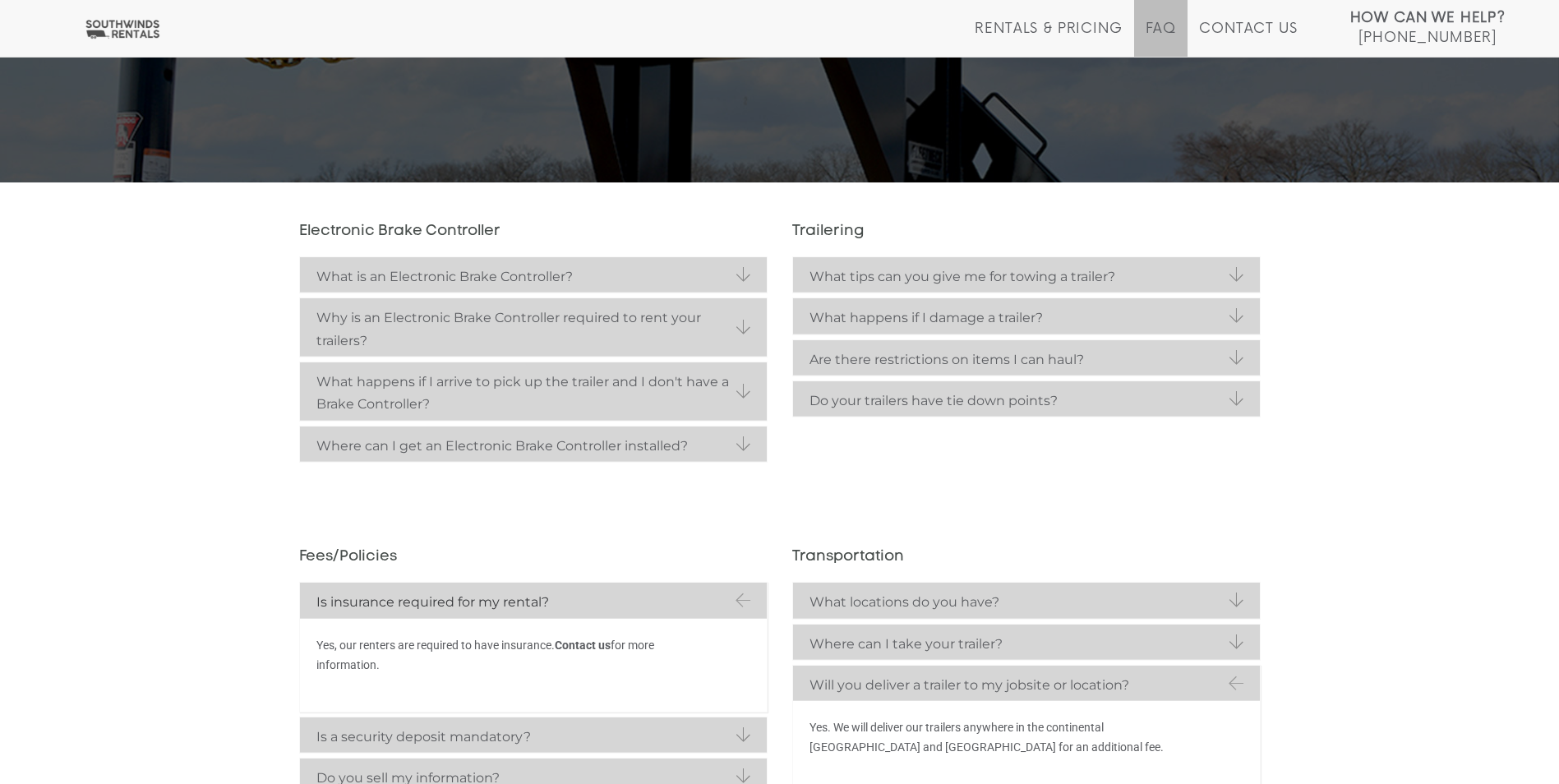
scroll to position [191, 0]
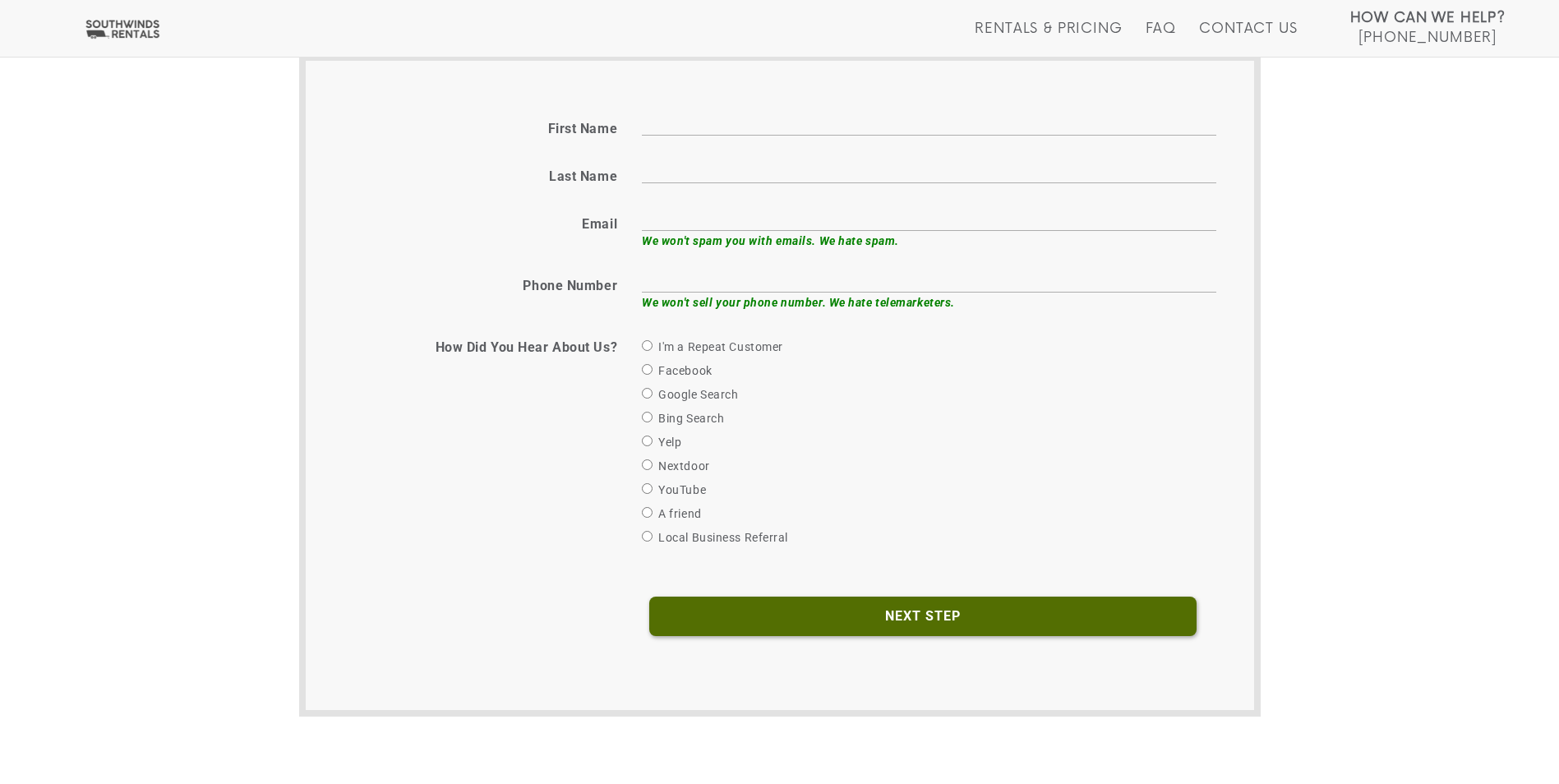
scroll to position [740, 0]
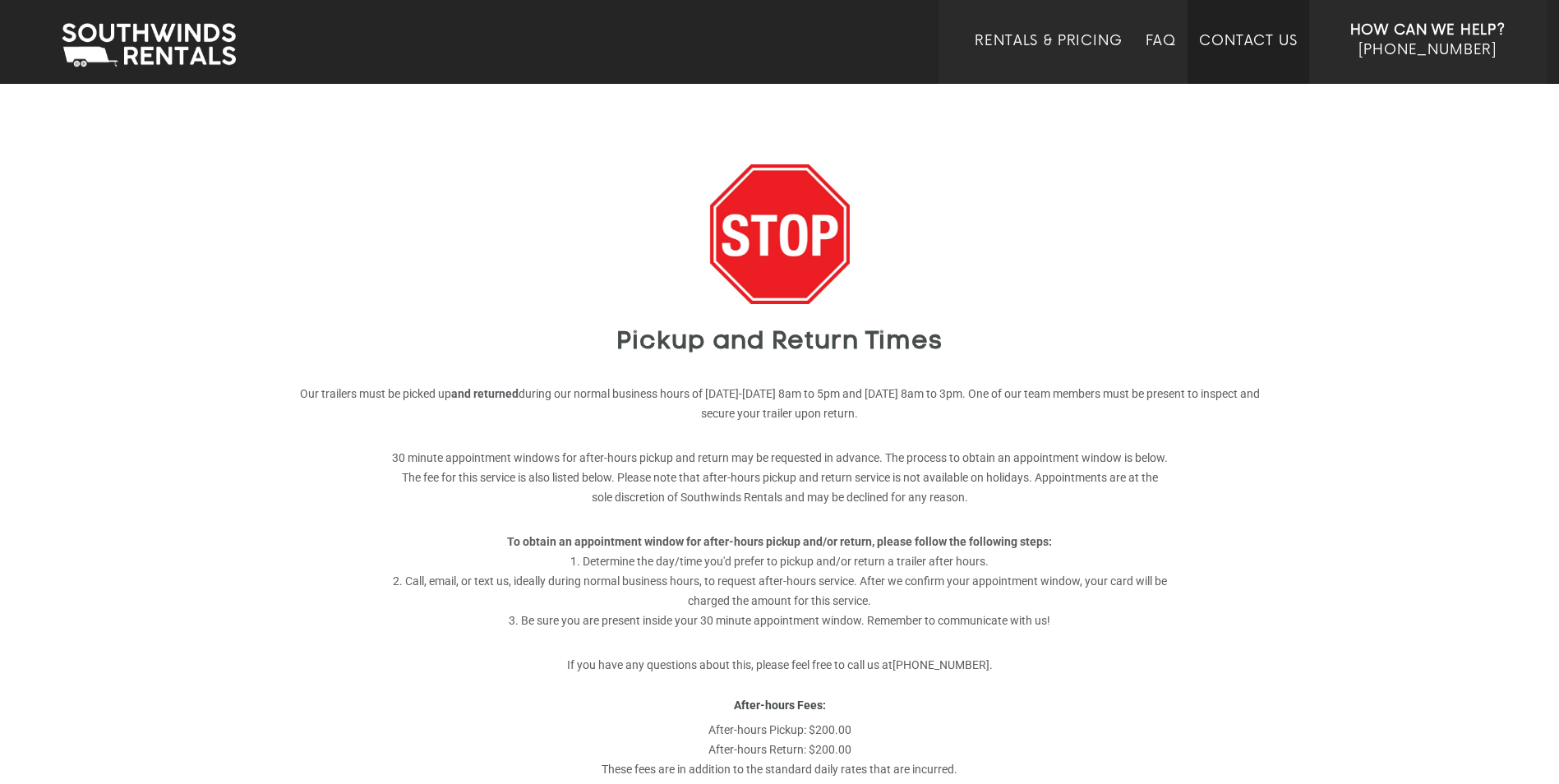
click at [1253, 35] on link "Contact Us" at bounding box center [1249, 58] width 98 height 51
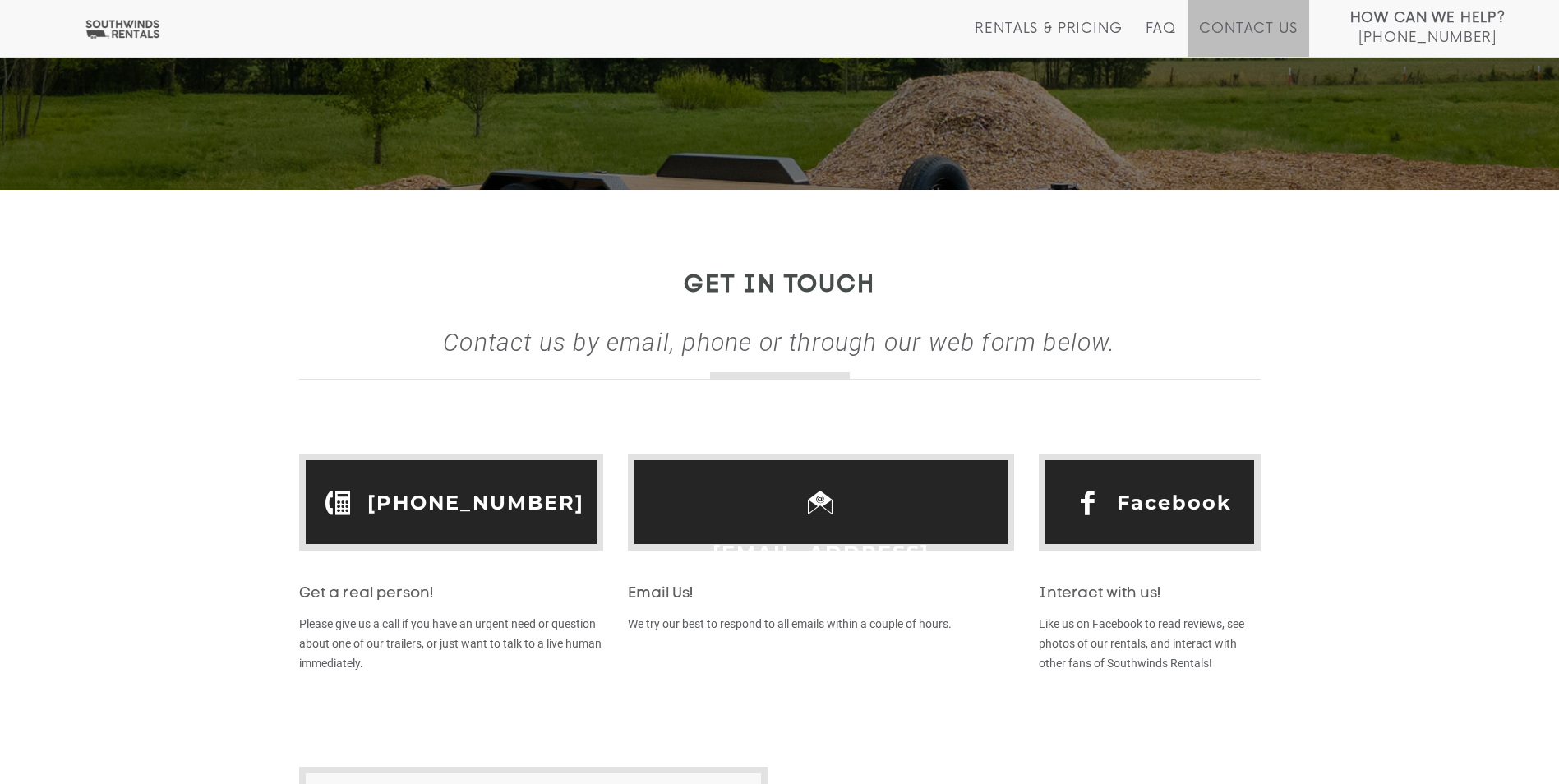
scroll to position [246, 0]
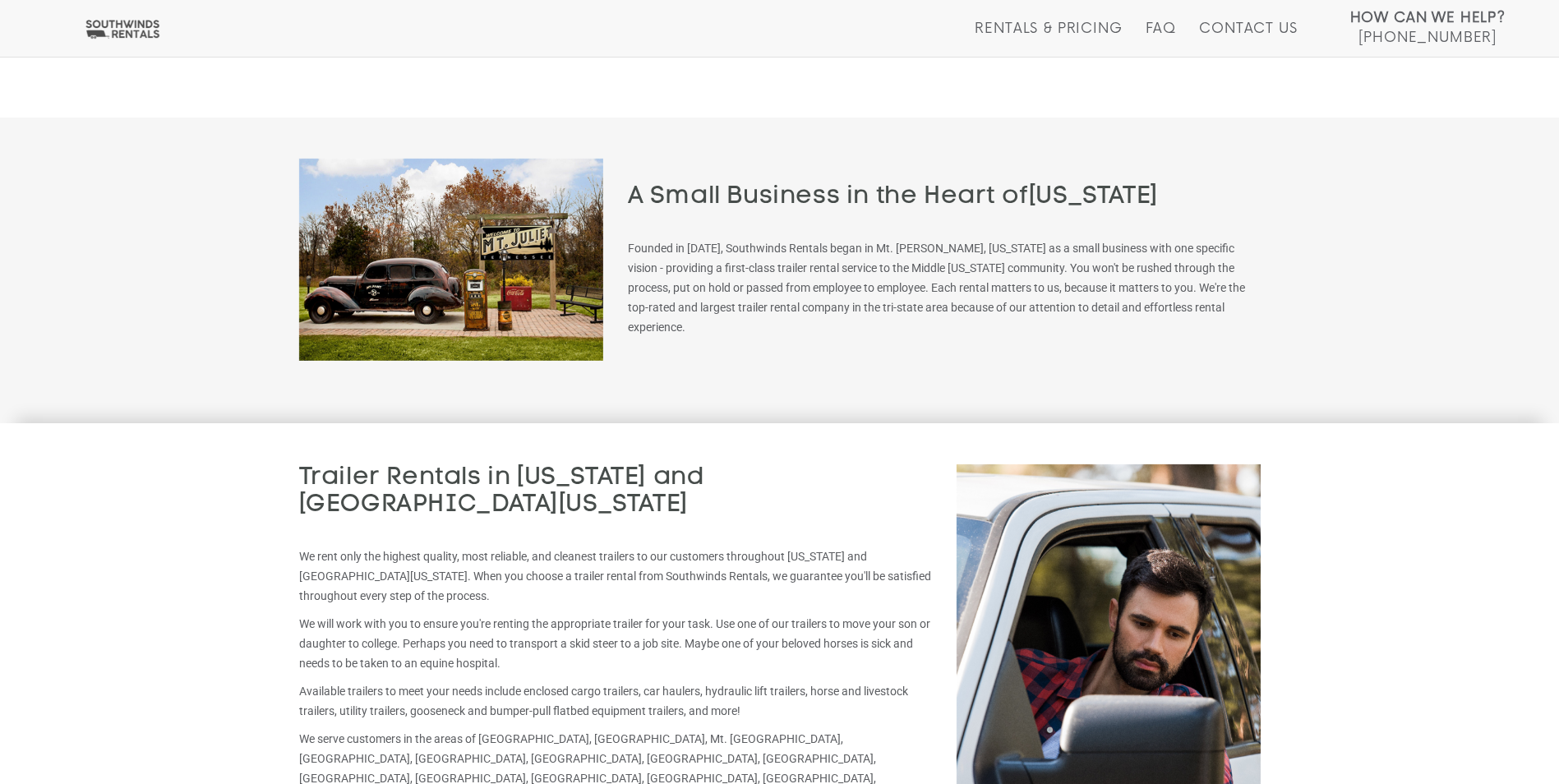
scroll to position [2218, 0]
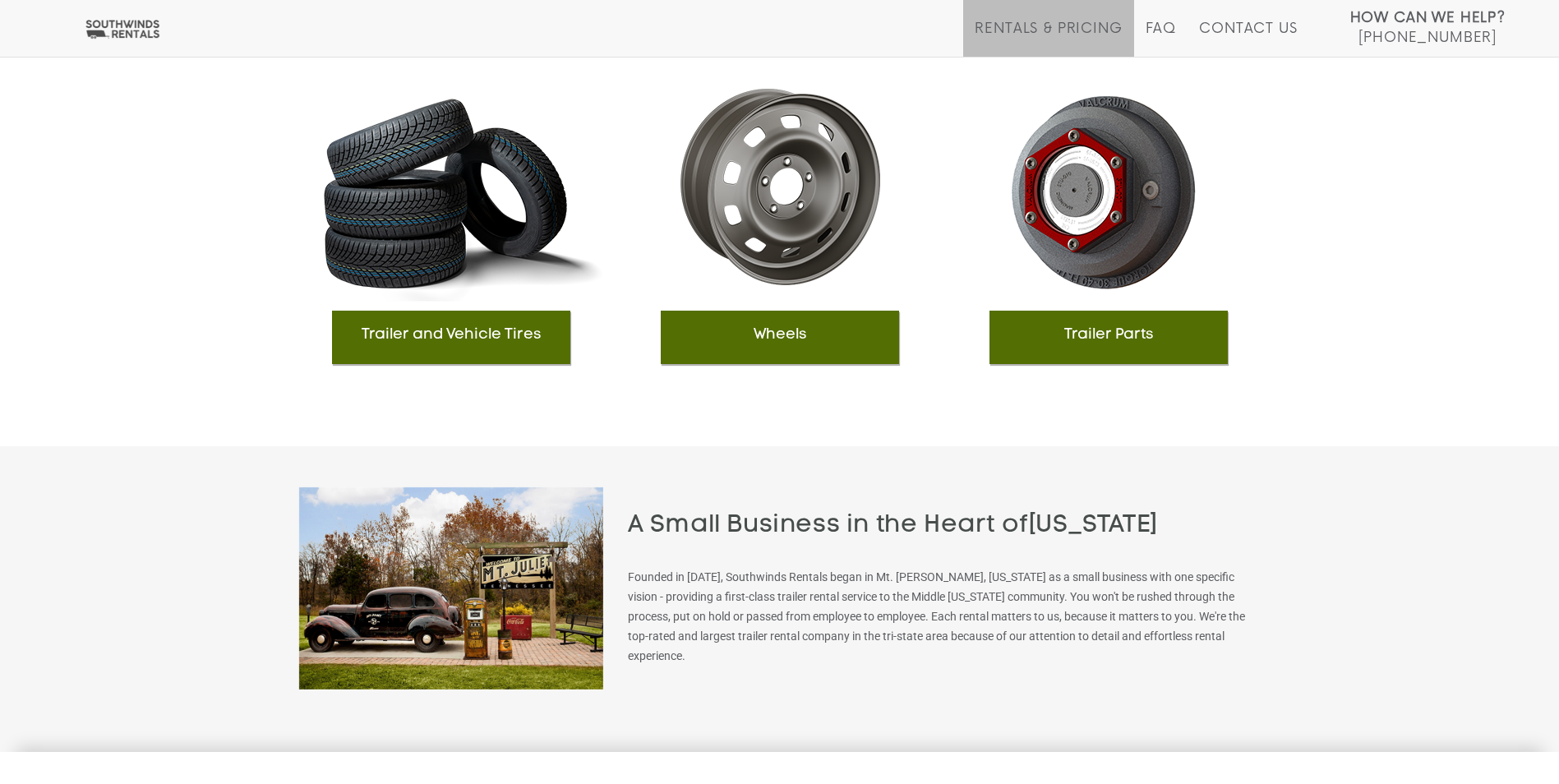
click at [1071, 19] on li "Rentals & Pricing" at bounding box center [1048, 28] width 170 height 57
click at [1075, 31] on link "Rentals & Pricing" at bounding box center [1048, 39] width 147 height 36
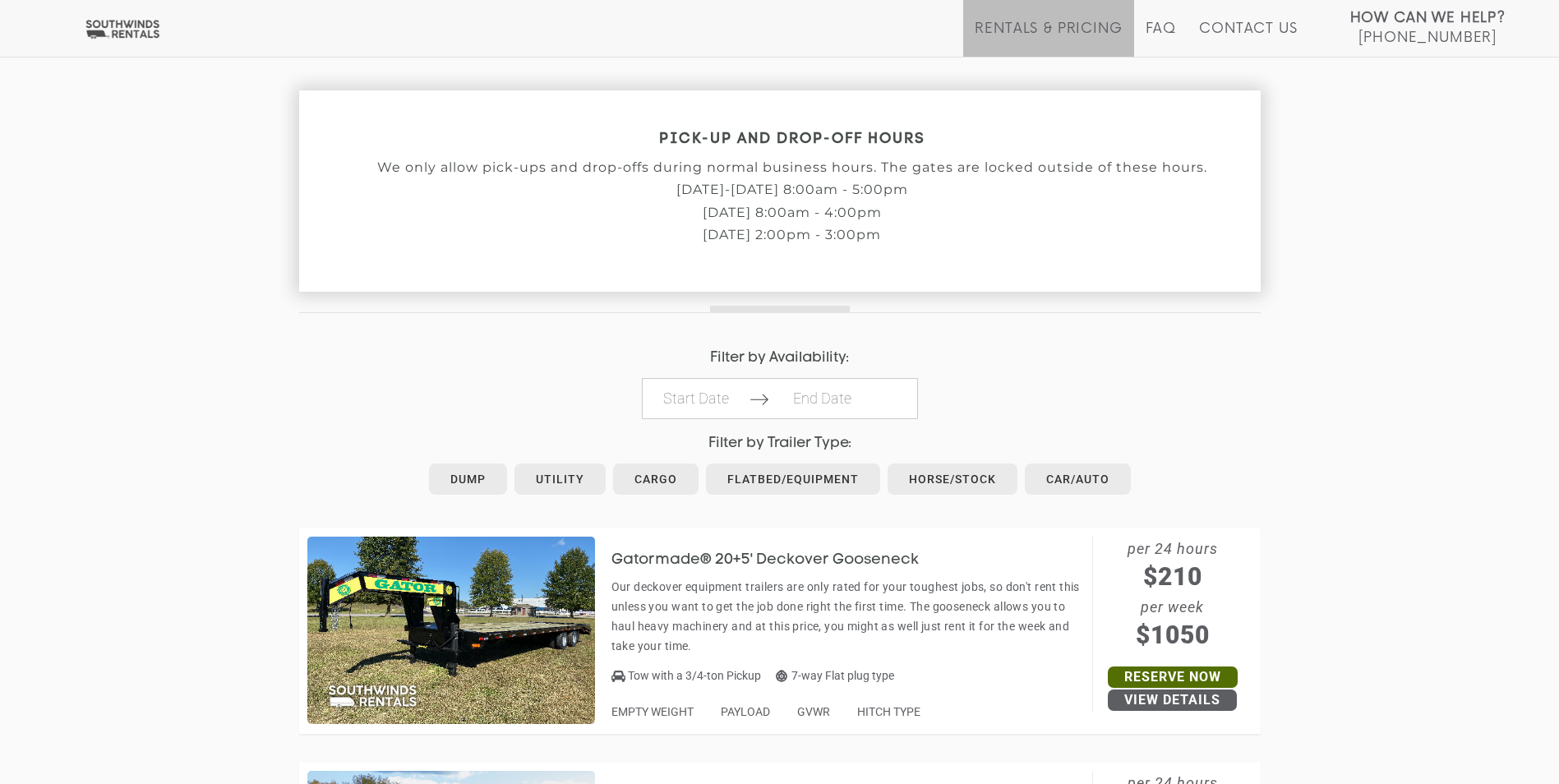
scroll to position [658, 0]
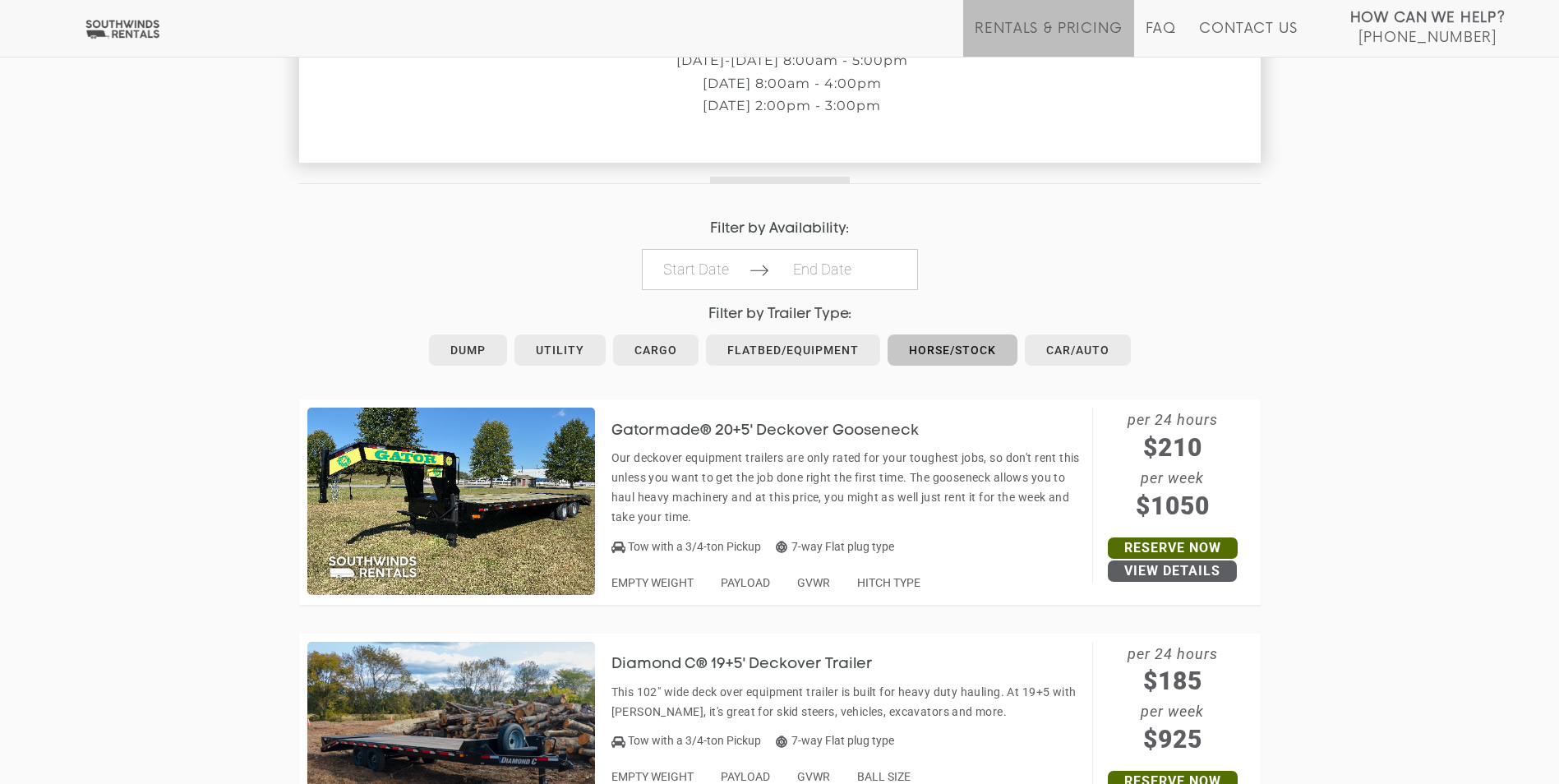
click at [989, 360] on link "Horse/Stock" at bounding box center [953, 349] width 130 height 31
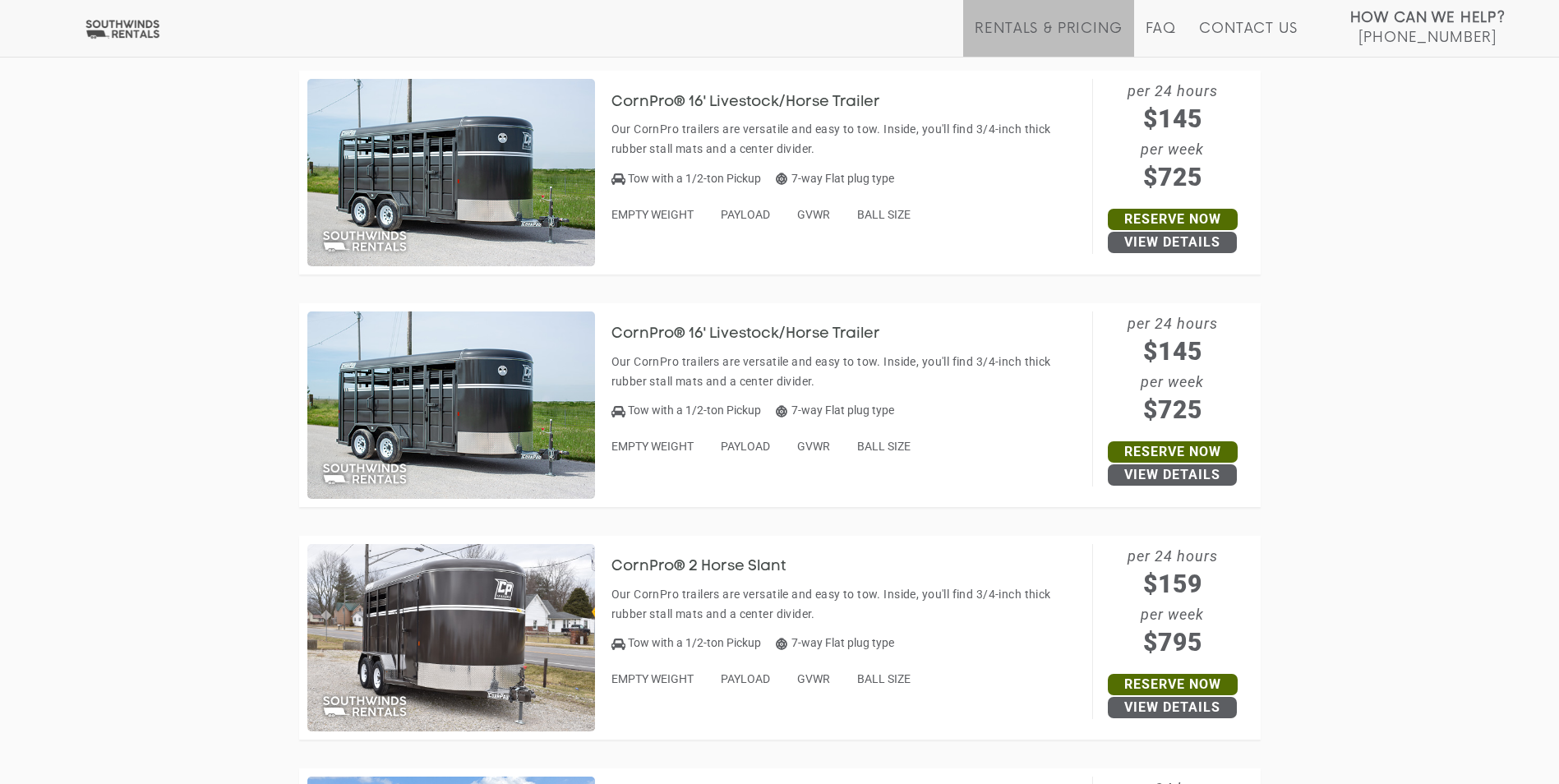
scroll to position [904, 0]
